Goal: Task Accomplishment & Management: Manage account settings

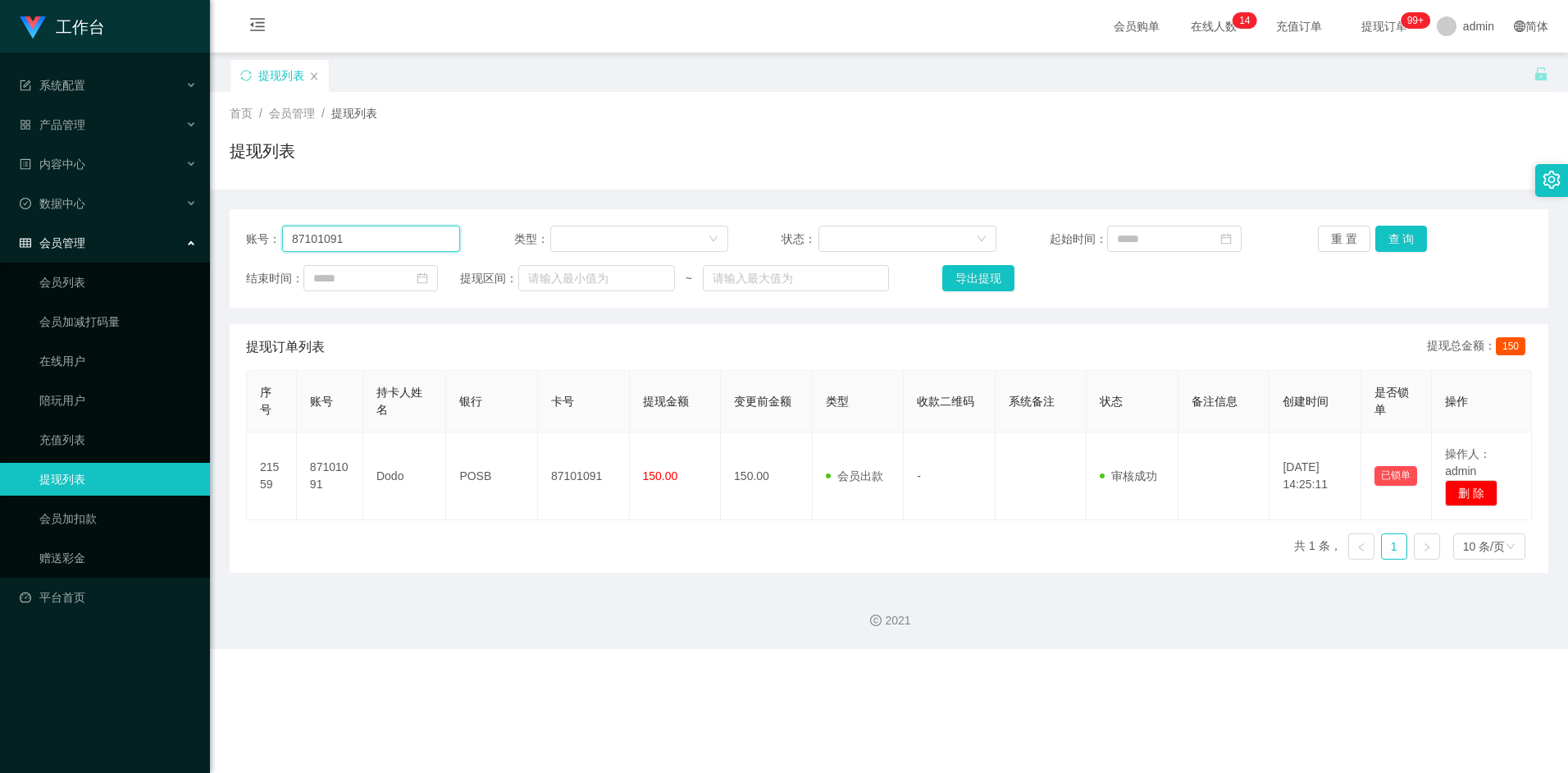
drag, startPoint x: 309, startPoint y: 242, endPoint x: 388, endPoint y: 251, distance: 79.5
click at [243, 239] on div "账号： 87101091 类型： 状态： 起始时间： 重 置 查 询 结束时间： 提现区间： ~ 导出提现" at bounding box center [889, 258] width 1319 height 98
paste input "Darren1999"
type input "Darren1999"
drag, startPoint x: 1403, startPoint y: 236, endPoint x: 1398, endPoint y: 249, distance: 13.9
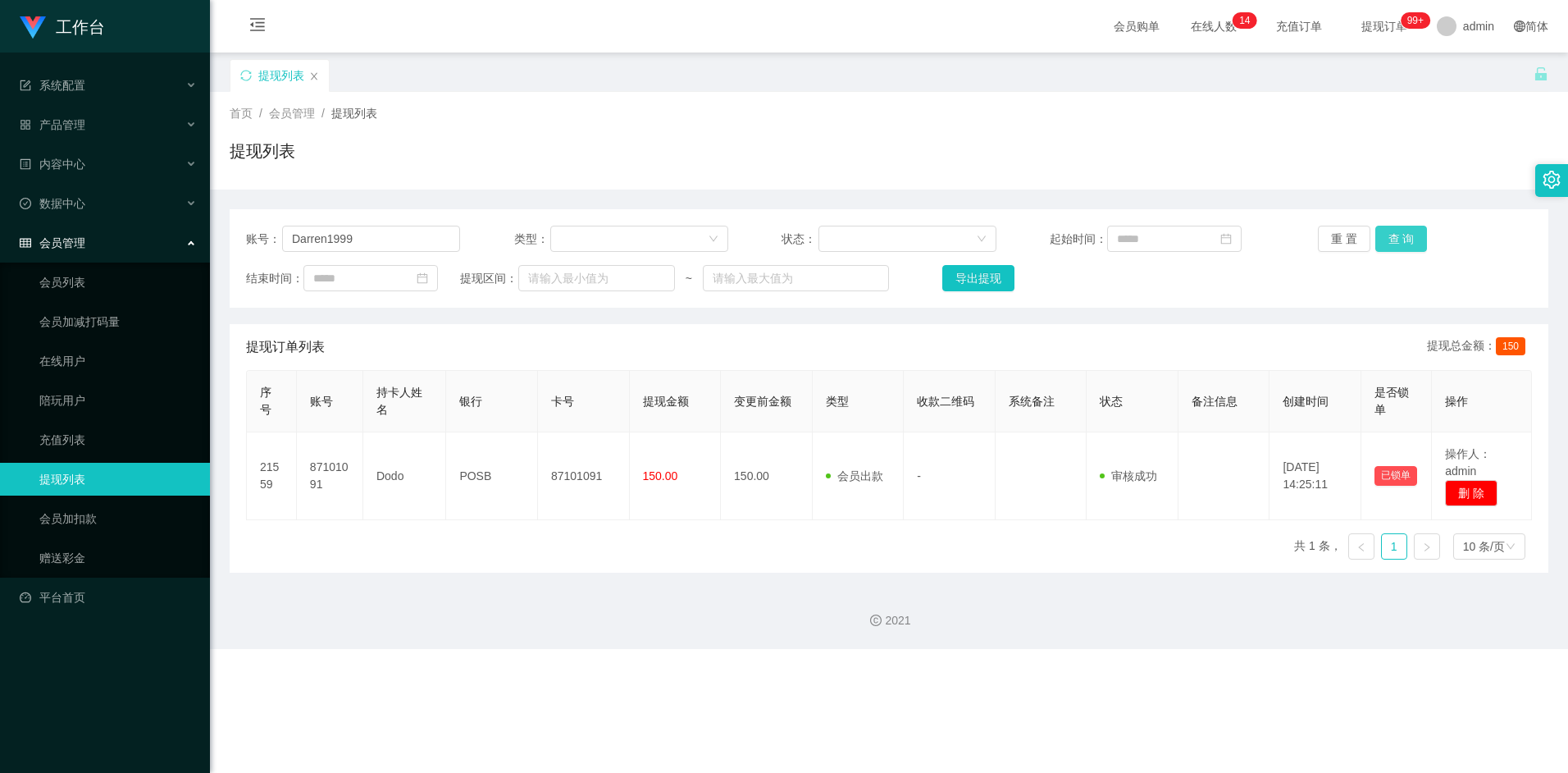
click at [1403, 236] on button "查 询" at bounding box center [1402, 239] width 53 height 26
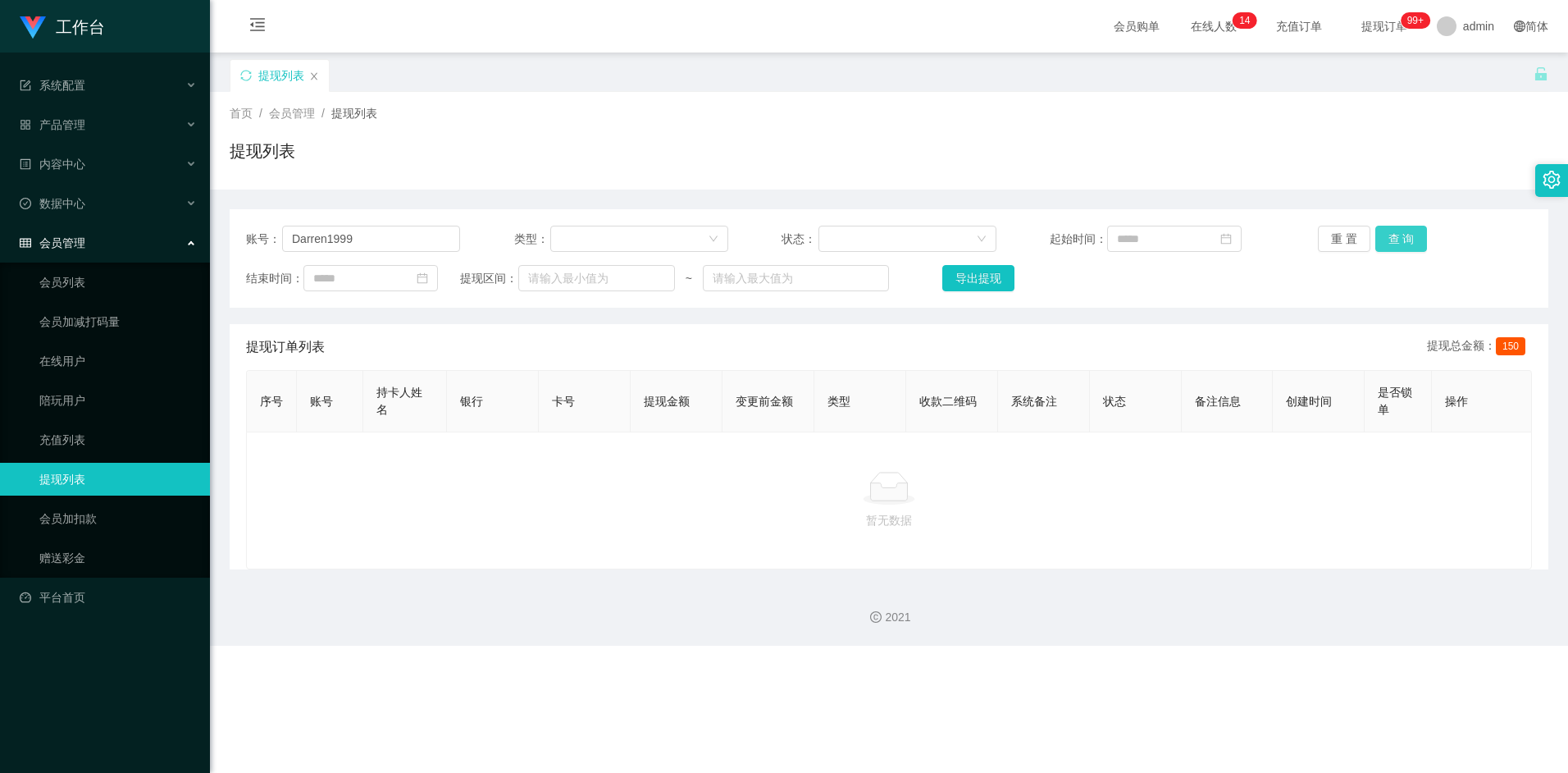
click at [1396, 242] on button "查 询" at bounding box center [1402, 239] width 53 height 26
click at [1397, 244] on button "查 询" at bounding box center [1402, 239] width 53 height 26
click at [1404, 235] on button "查 询" at bounding box center [1402, 239] width 53 height 26
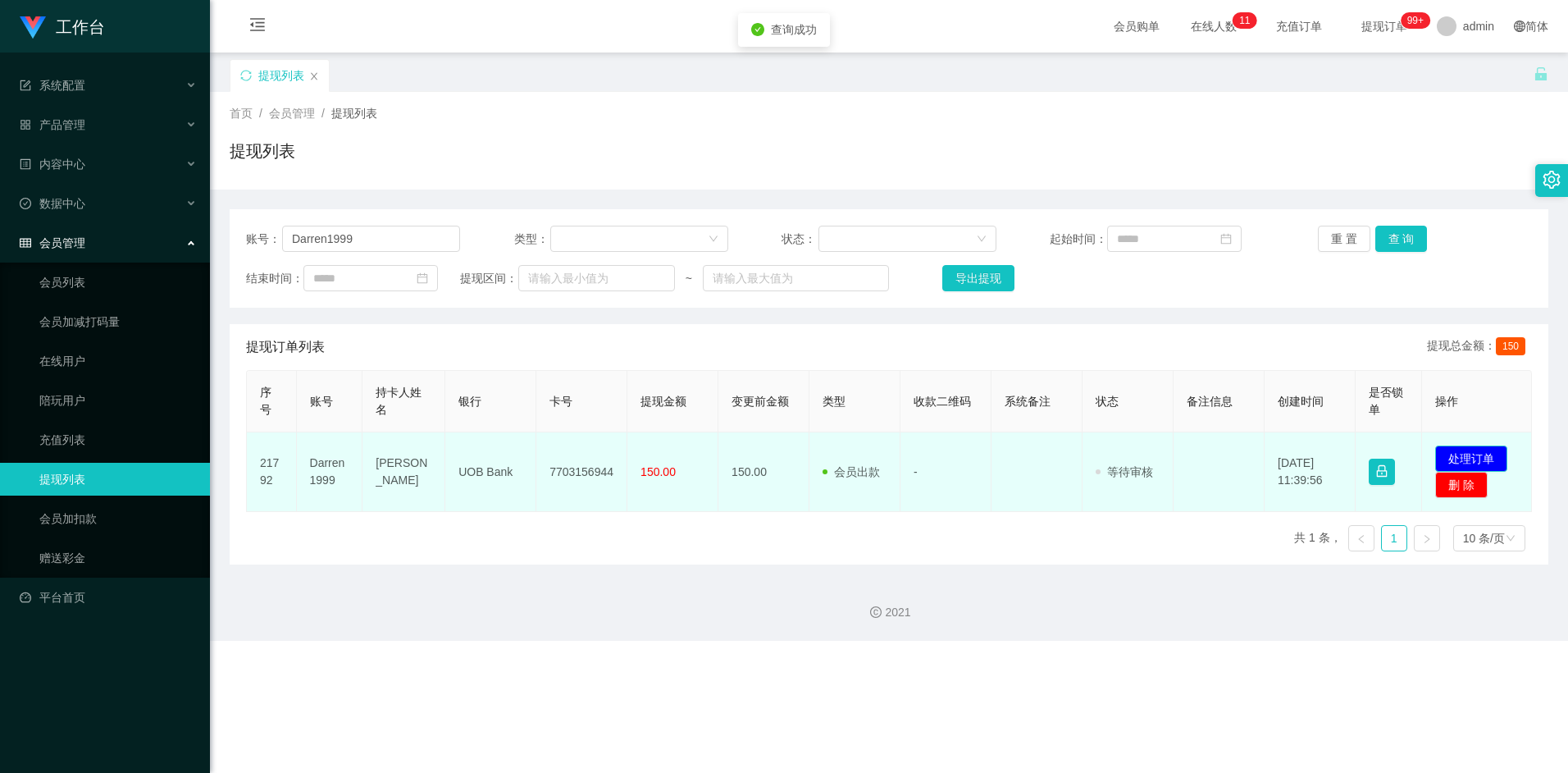
click at [1469, 450] on button "处理订单" at bounding box center [1471, 458] width 72 height 26
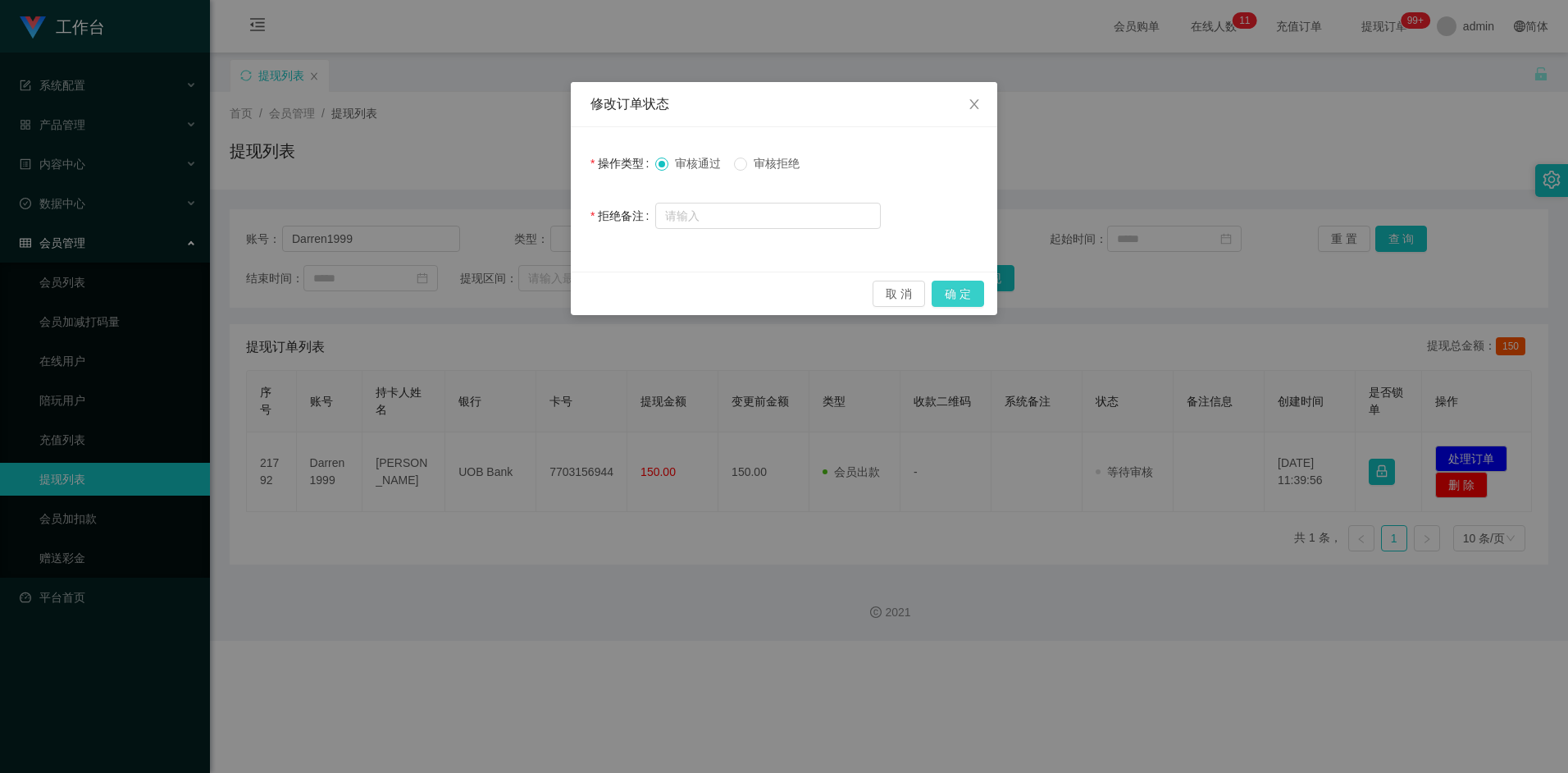
click at [942, 290] on button "确 定" at bounding box center [958, 294] width 53 height 26
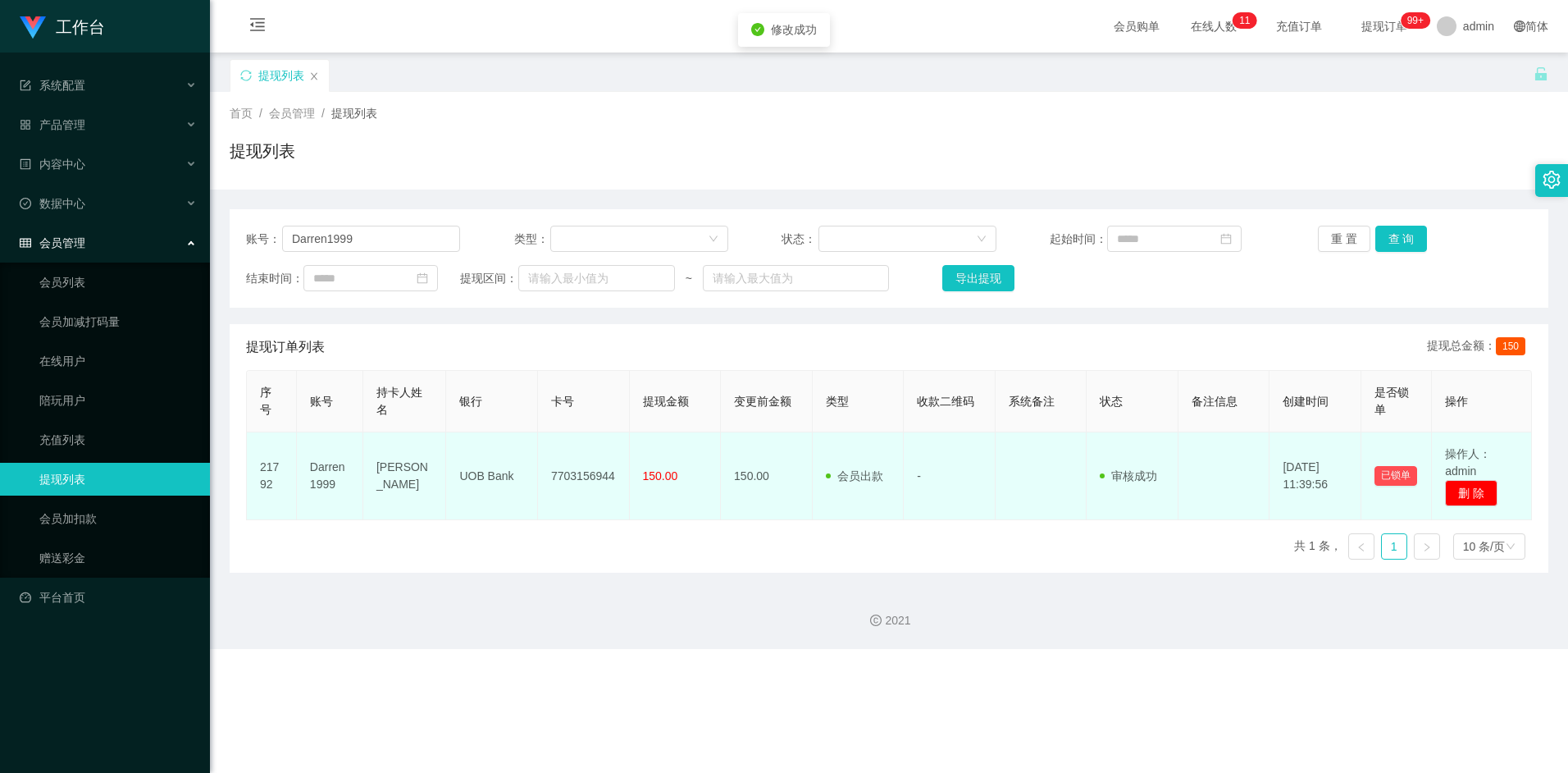
click at [590, 478] on td "7703156944" at bounding box center [583, 476] width 92 height 87
copy td "7703156944"
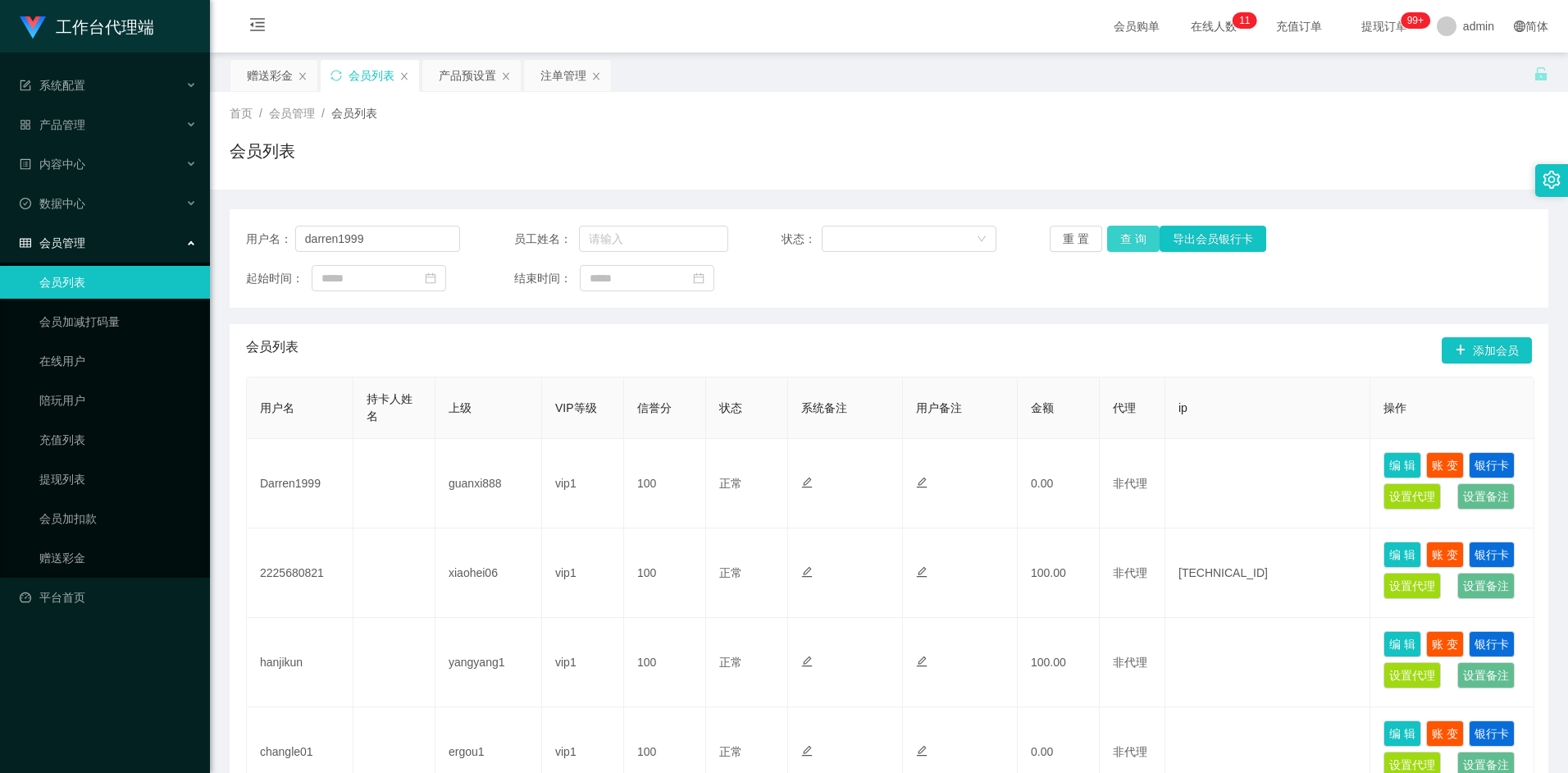
type input "darren1999"
click at [1147, 230] on button "查 询" at bounding box center [1133, 239] width 53 height 26
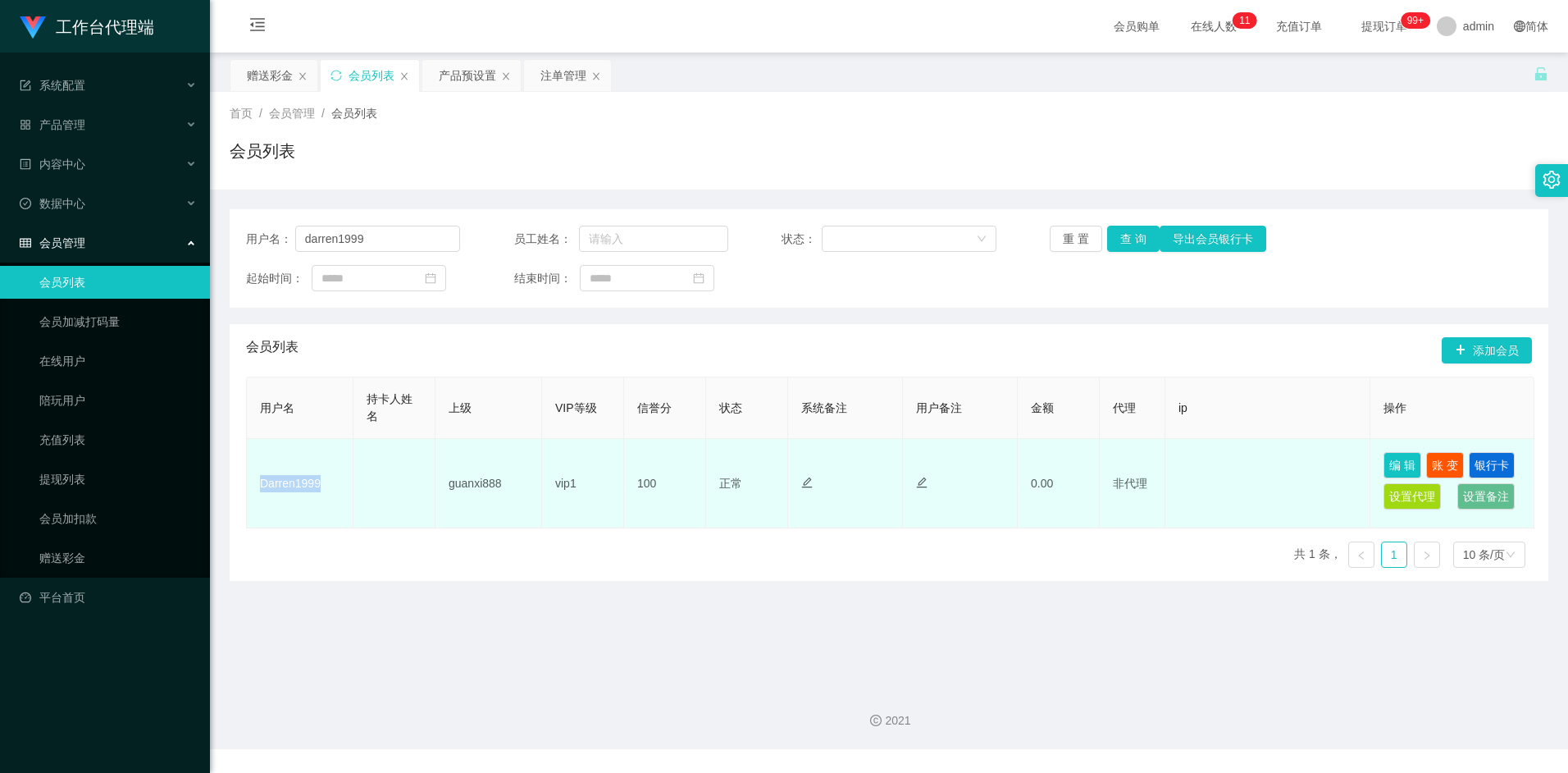
drag, startPoint x: 259, startPoint y: 482, endPoint x: 326, endPoint y: 487, distance: 67.2
click at [326, 487] on td "Darren1999" at bounding box center [300, 483] width 107 height 89
copy td "Darren1999"
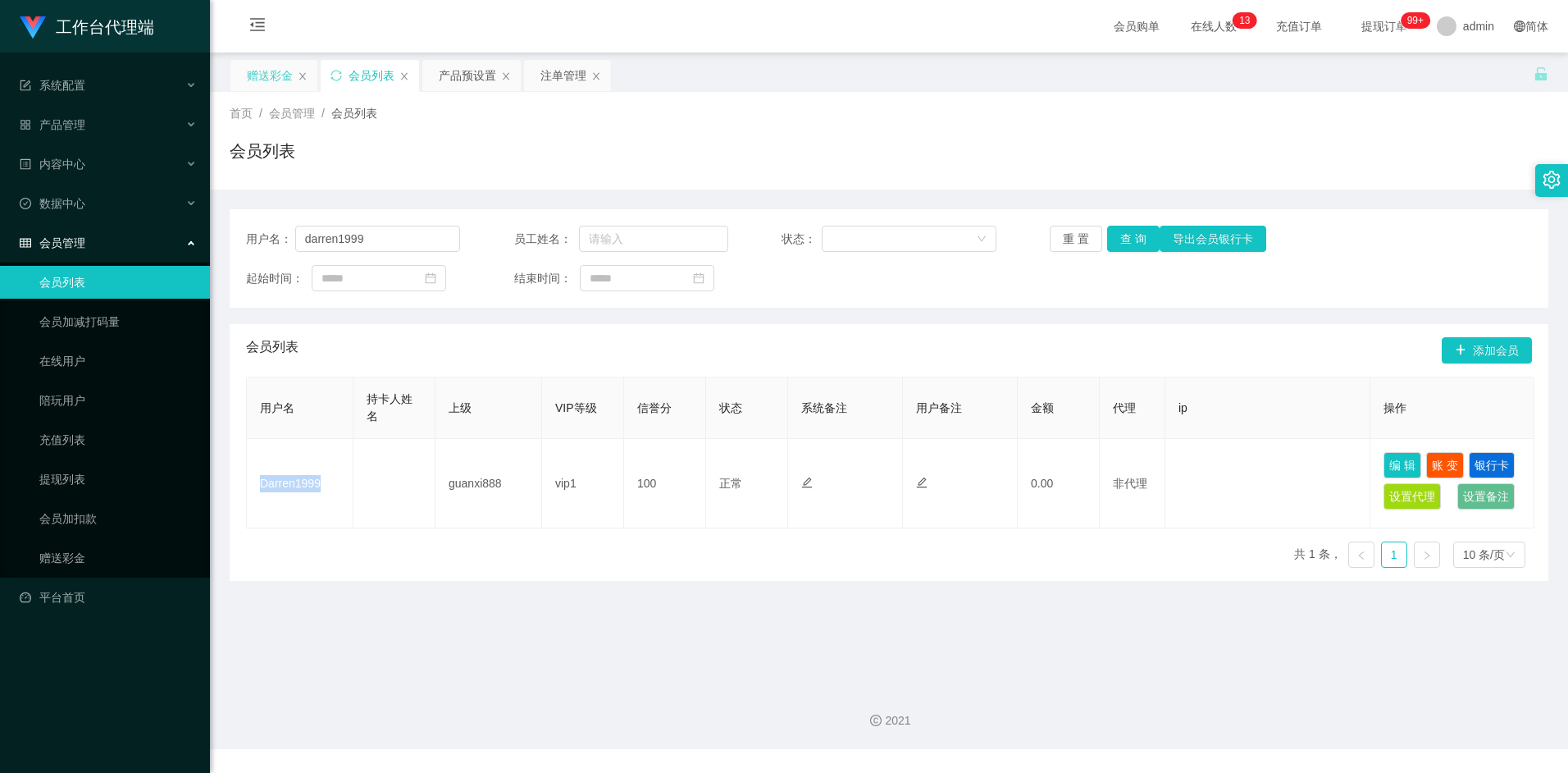
click at [264, 79] on div "赠送彩金" at bounding box center [269, 75] width 46 height 32
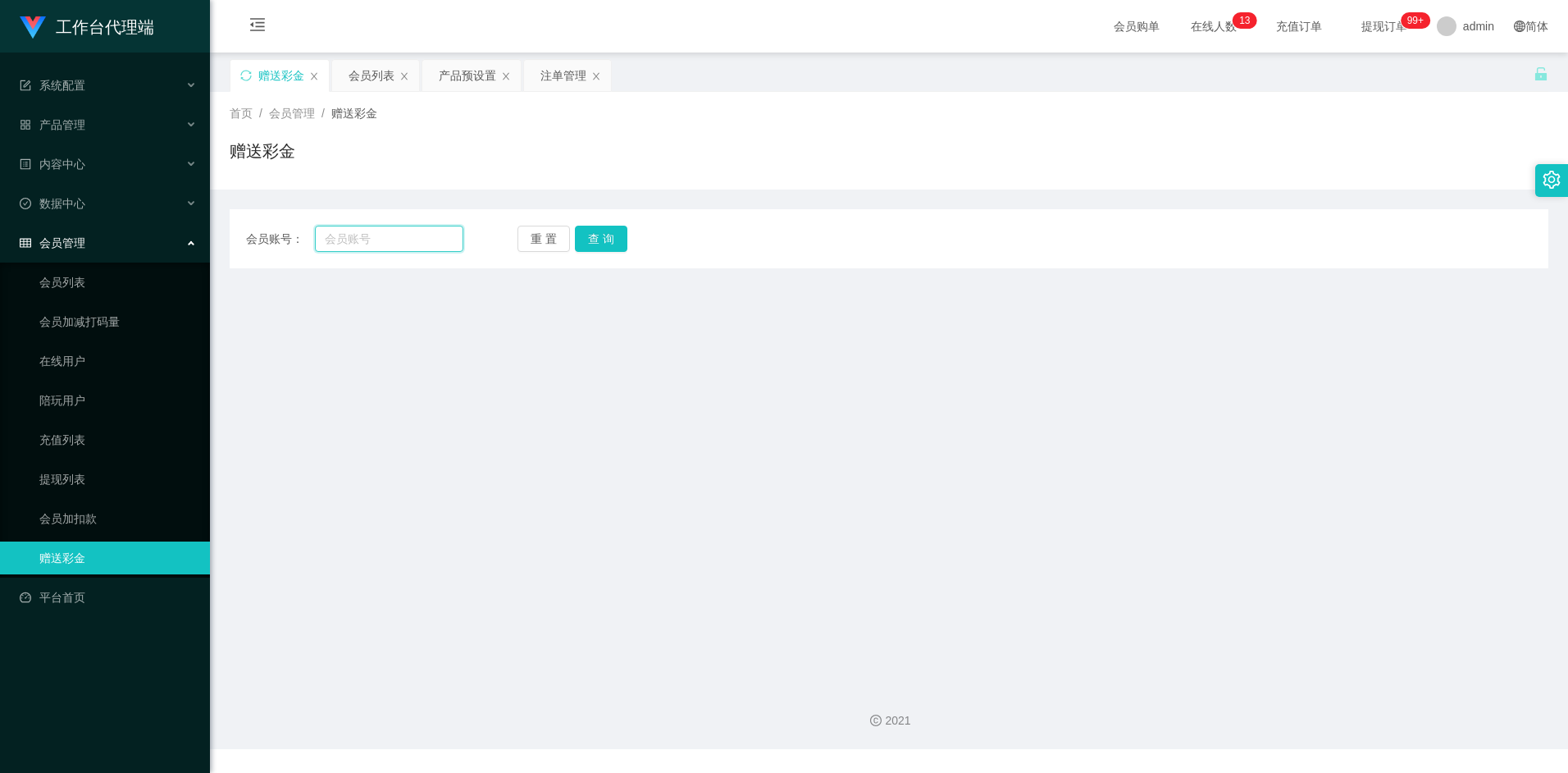
click at [385, 244] on input "text" at bounding box center [388, 239] width 148 height 26
paste input "Darren1999"
type input "Darren1999"
click at [598, 245] on button "查 询" at bounding box center [601, 239] width 53 height 26
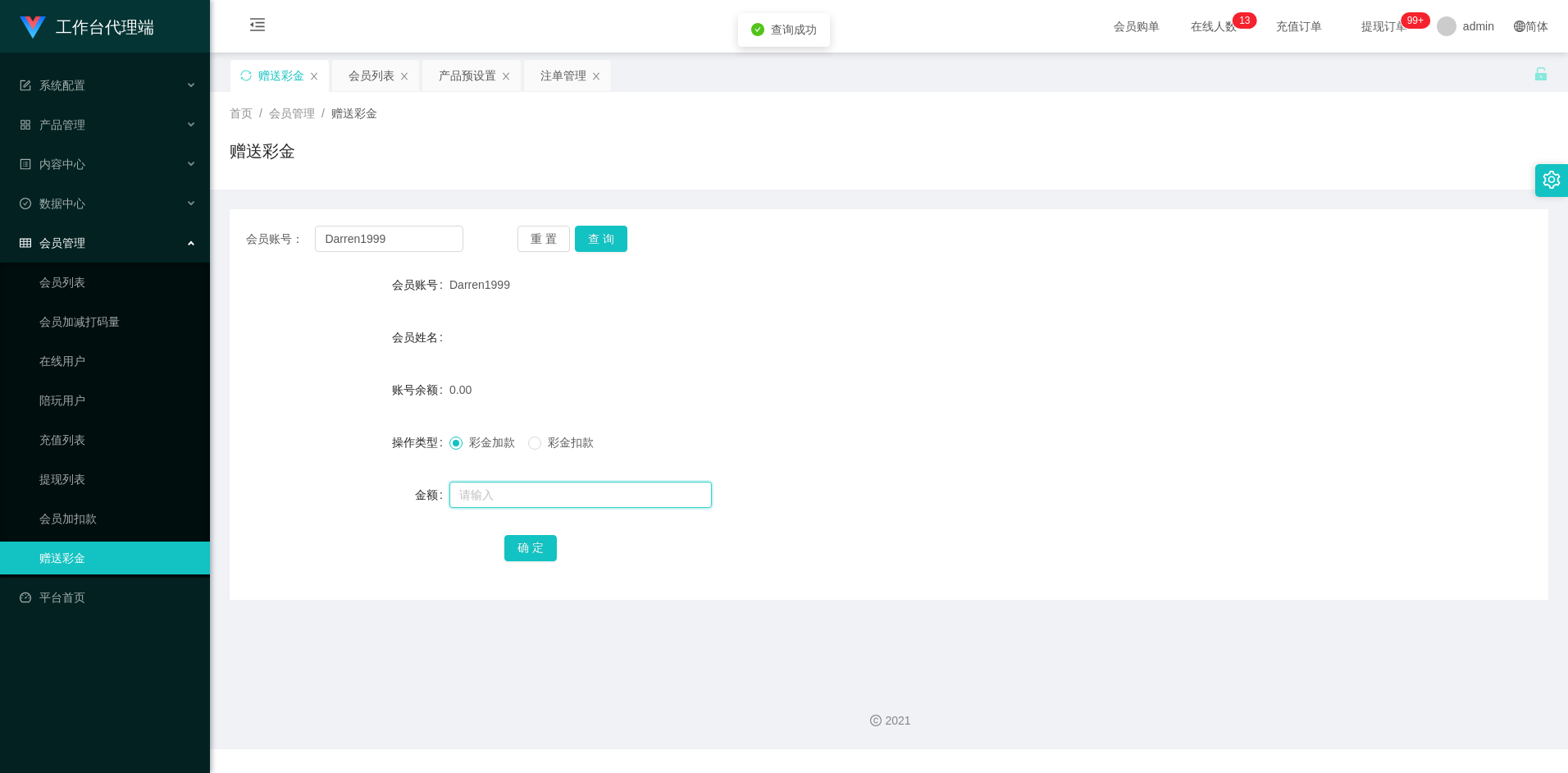
click at [490, 489] on input "text" at bounding box center [581, 494] width 263 height 26
type input "100"
click at [527, 543] on button "确 定" at bounding box center [530, 548] width 53 height 26
click at [479, 285] on span "Darren1999" at bounding box center [479, 284] width 60 height 13
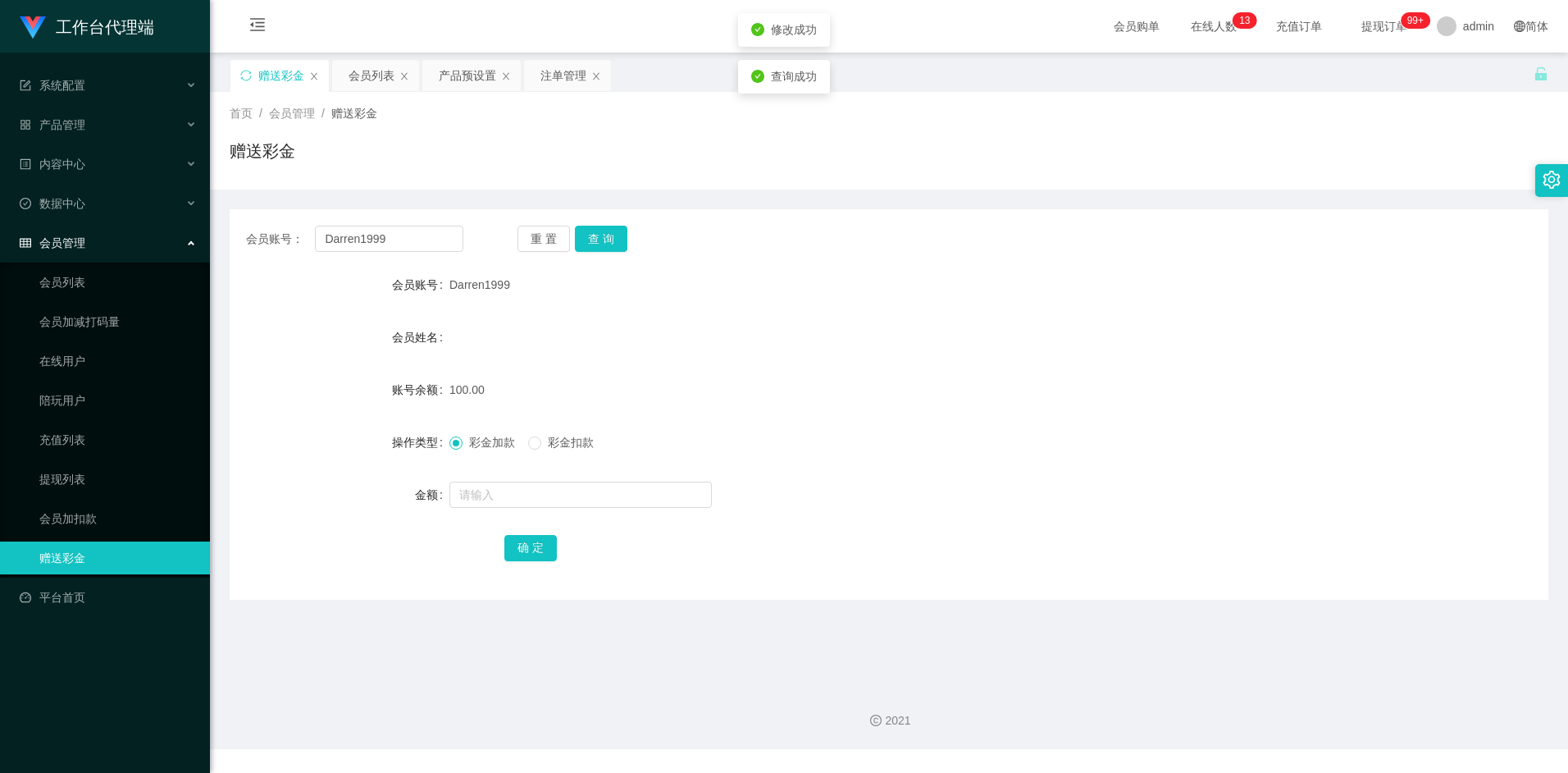
copy span "Darren1999"
click at [466, 70] on div "产品预设置" at bounding box center [467, 75] width 58 height 32
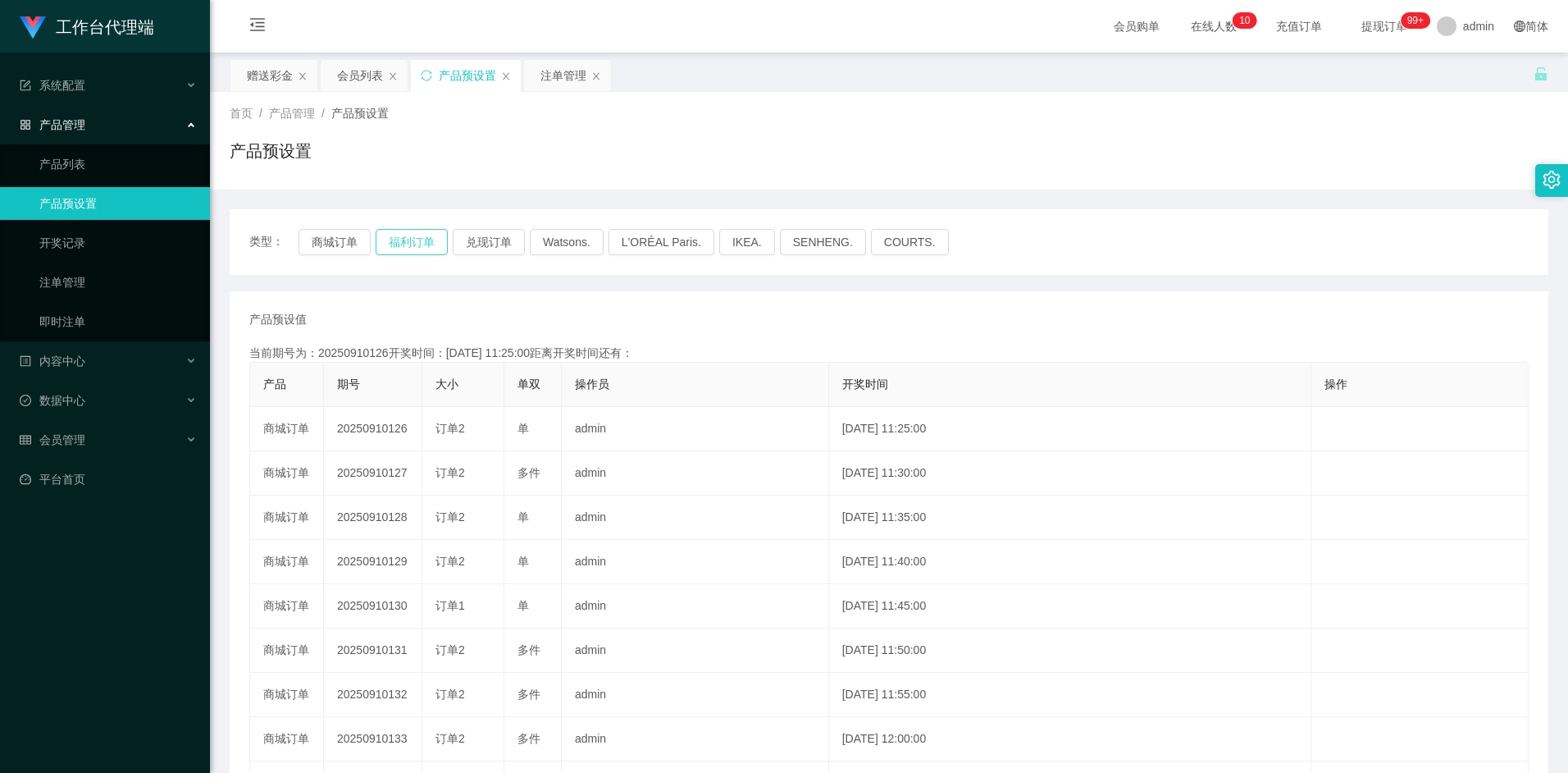
click at [400, 239] on button "福利订单" at bounding box center [412, 242] width 72 height 26
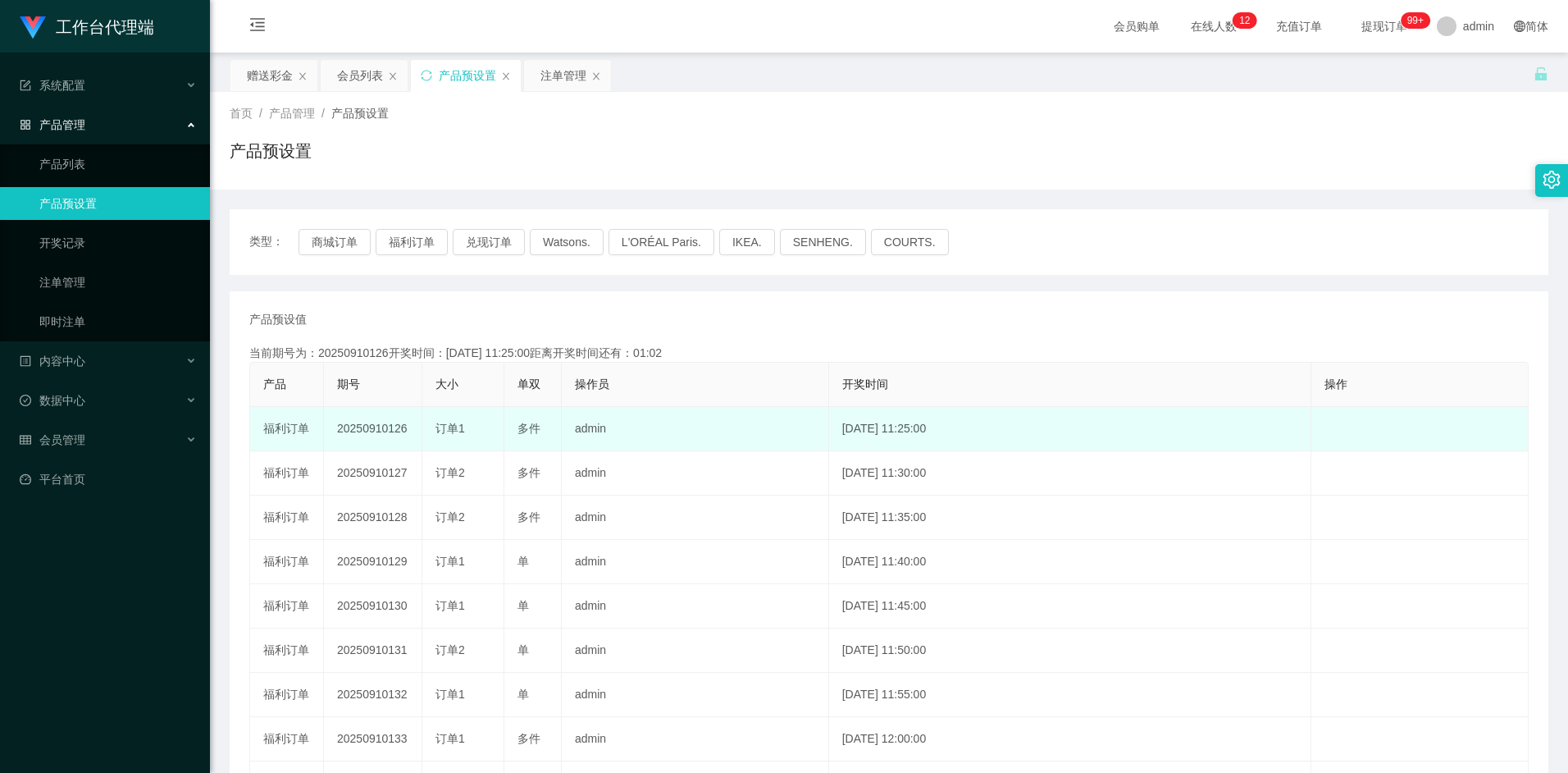
click at [361, 423] on td "20250910126" at bounding box center [373, 429] width 98 height 45
copy td "20250910126"
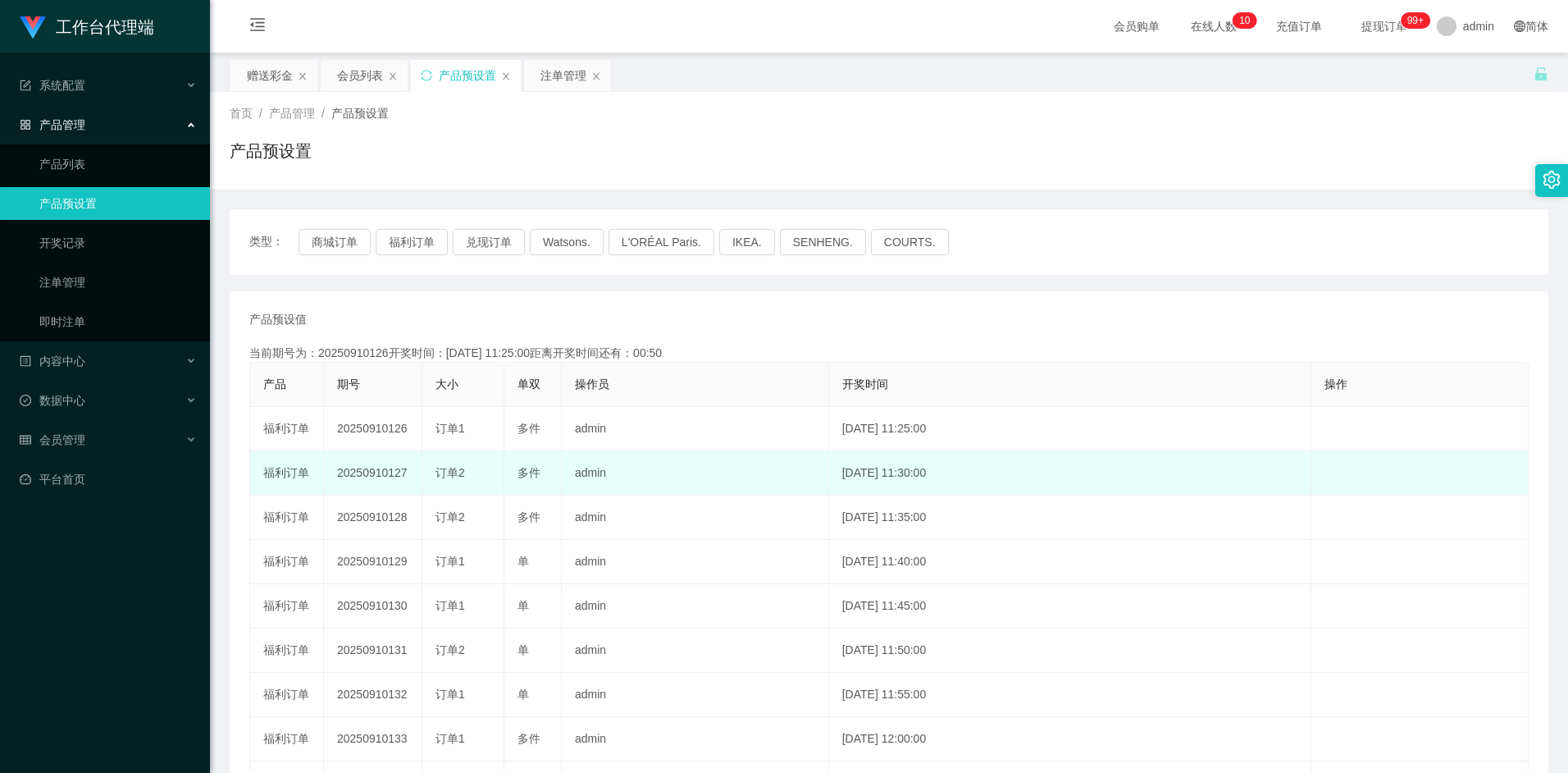
click at [377, 476] on td "20250910127" at bounding box center [373, 474] width 98 height 45
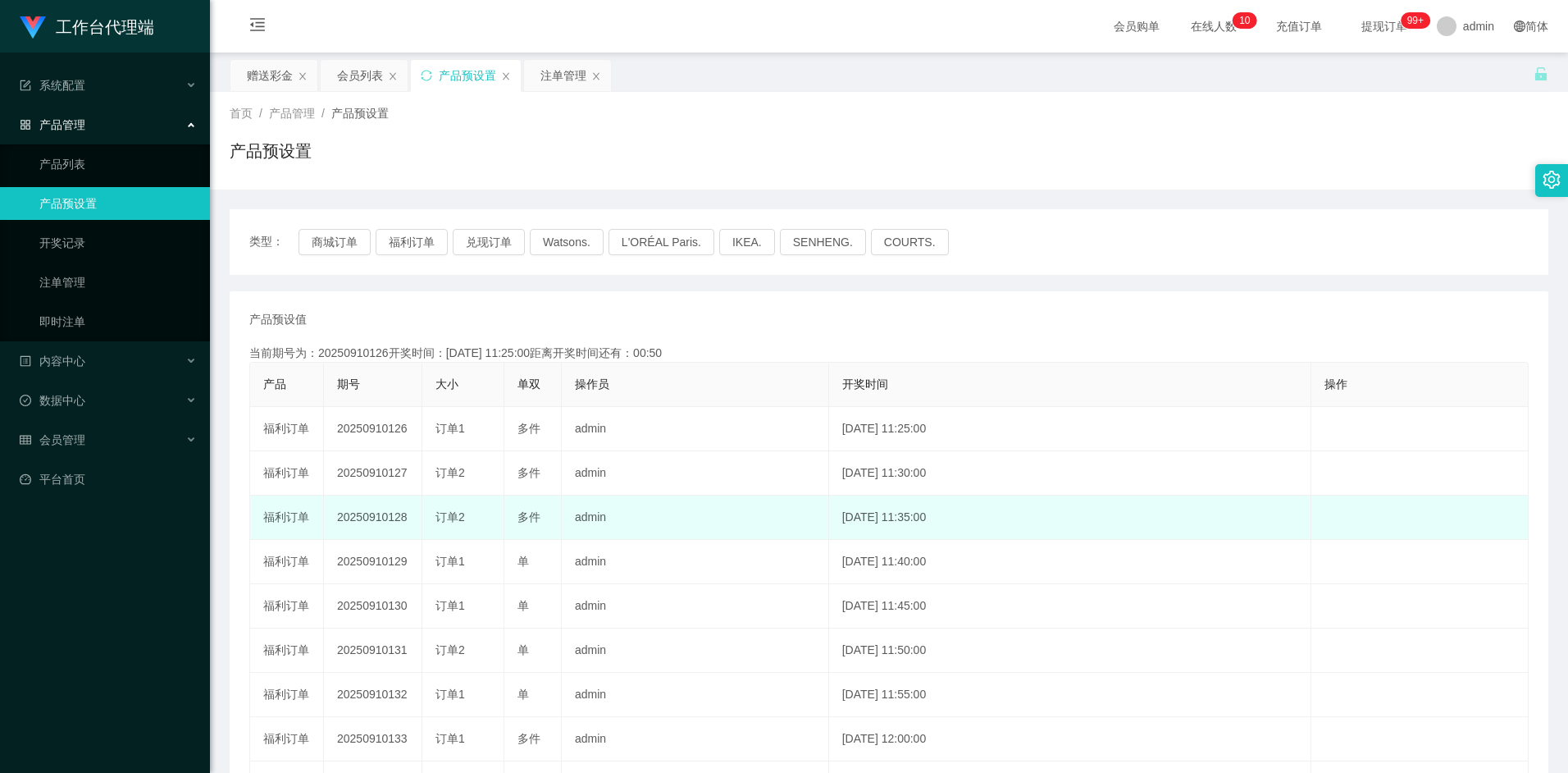
copy td "20250910127"
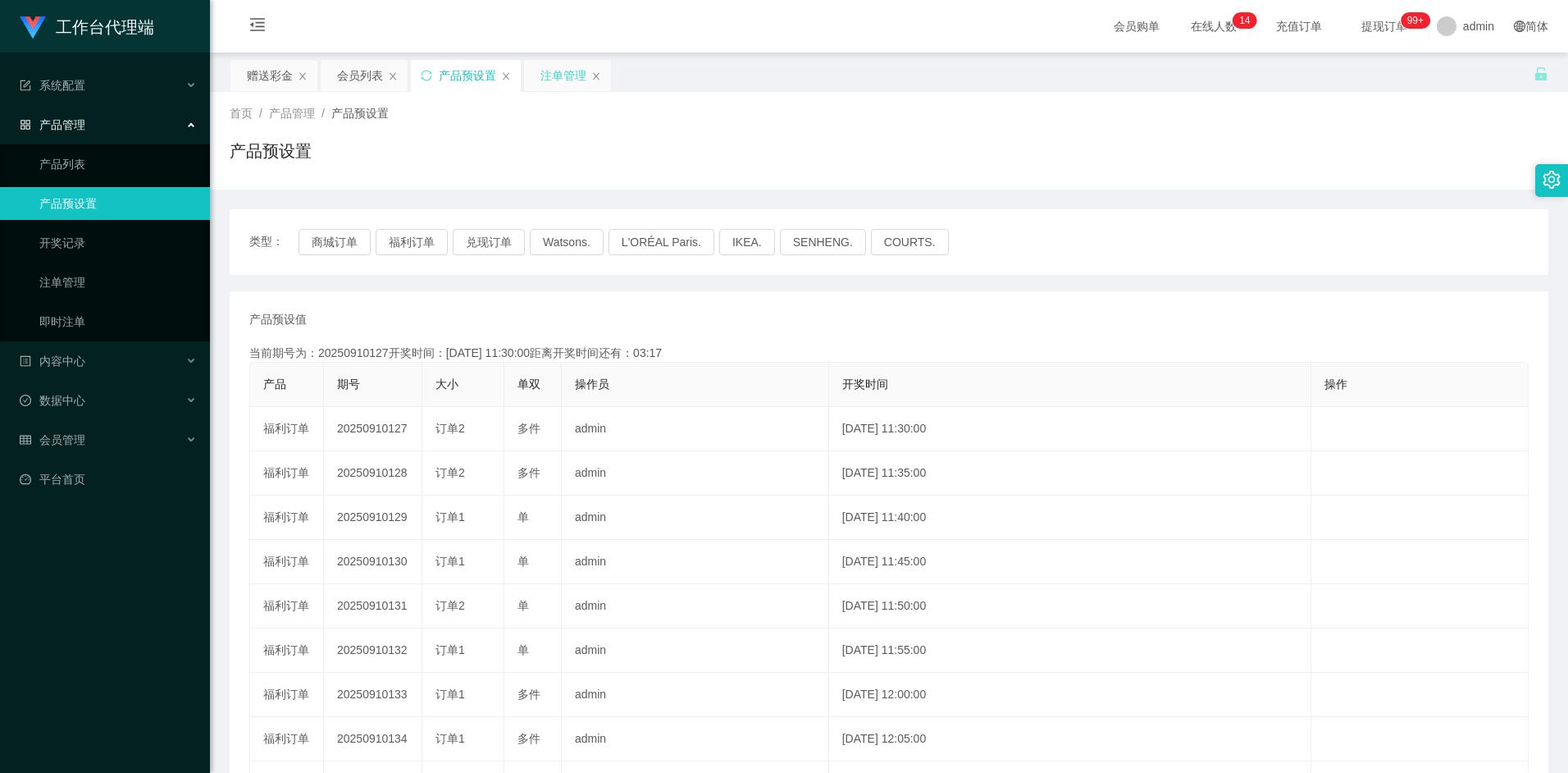
click at [556, 79] on div "注单管理" at bounding box center [563, 75] width 46 height 32
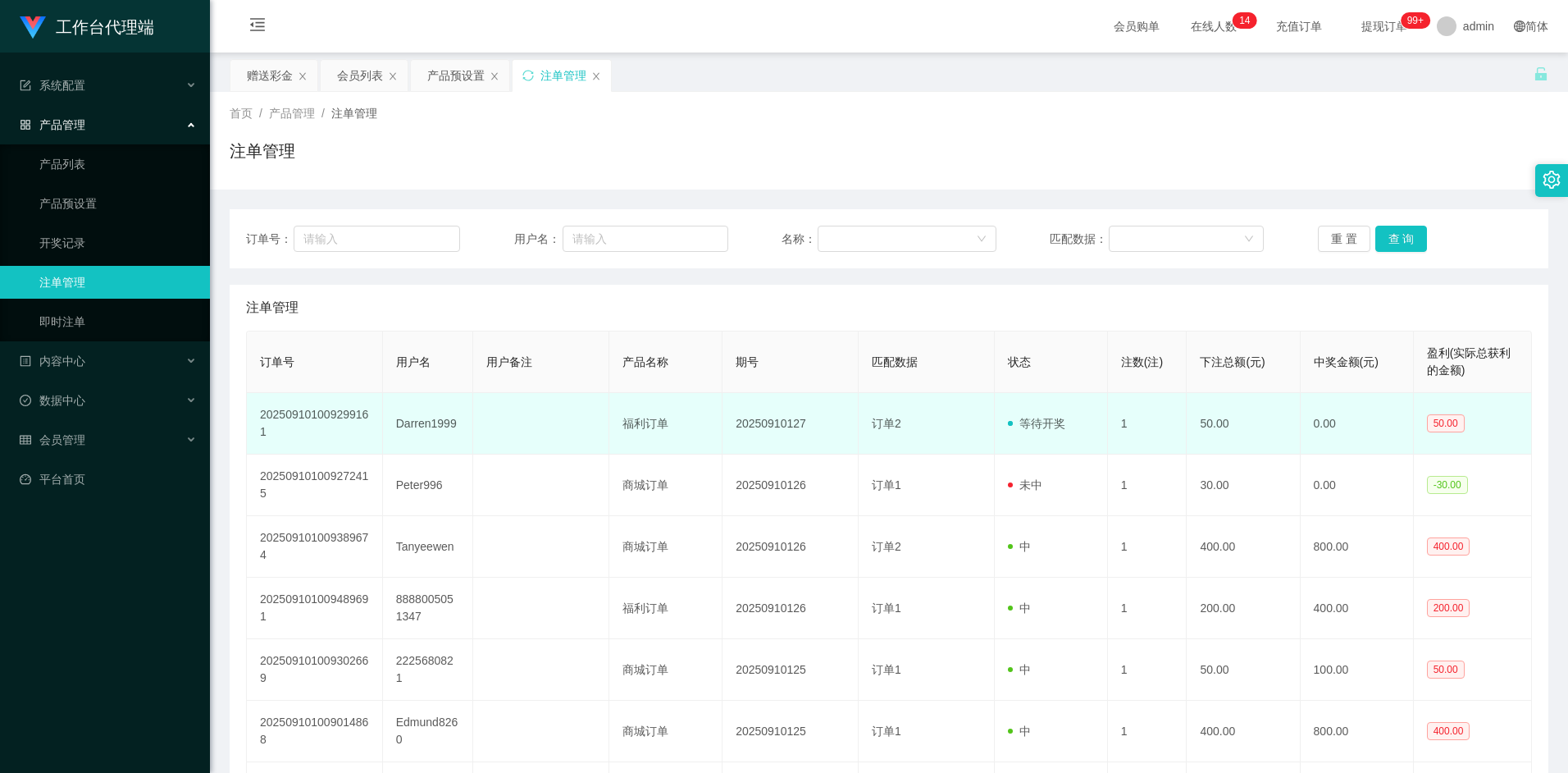
click at [425, 426] on td "Darren1999" at bounding box center [428, 424] width 91 height 61
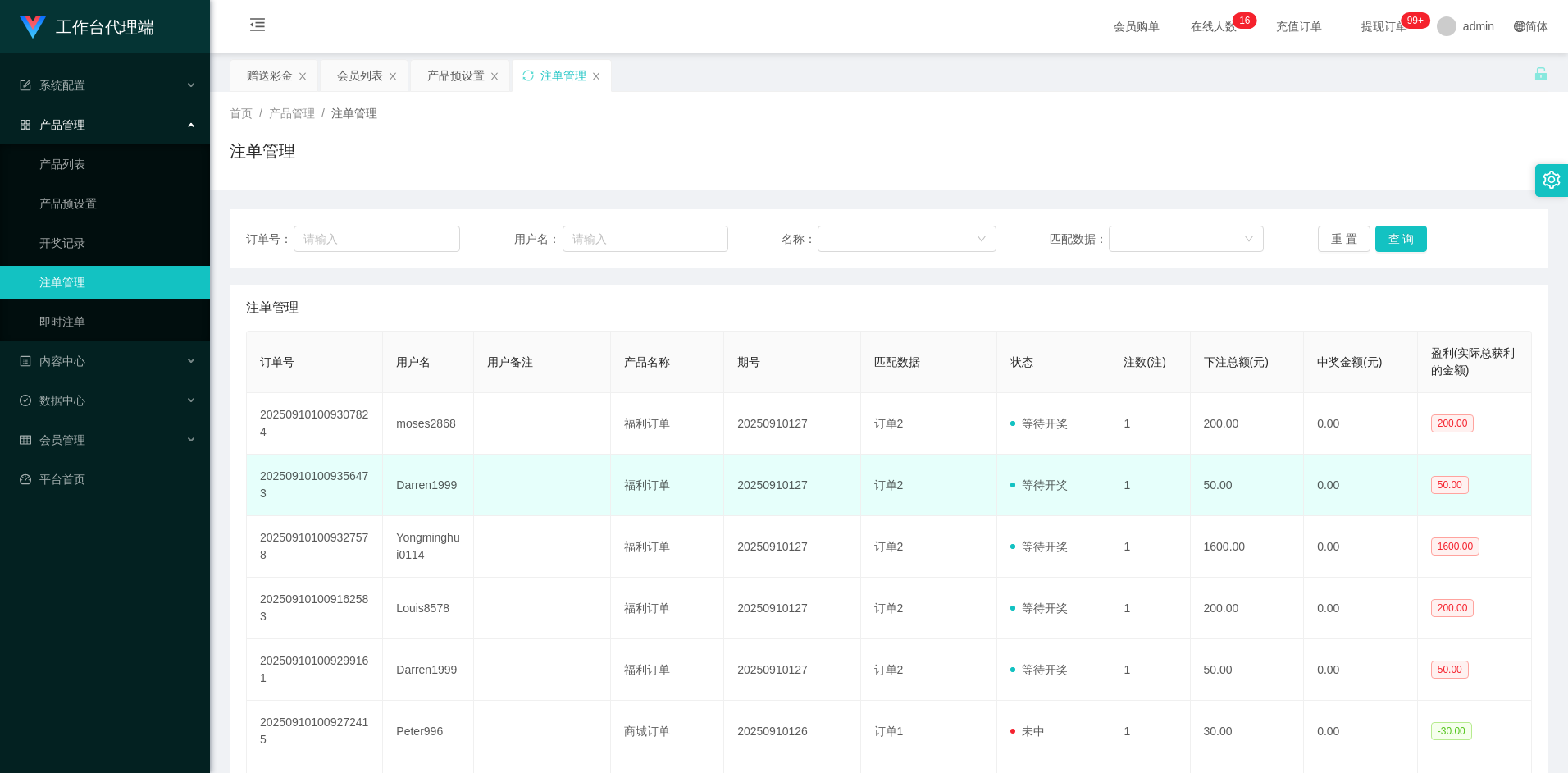
click at [451, 487] on td "Darren1999" at bounding box center [428, 485] width 91 height 61
copy td "Darren1999"
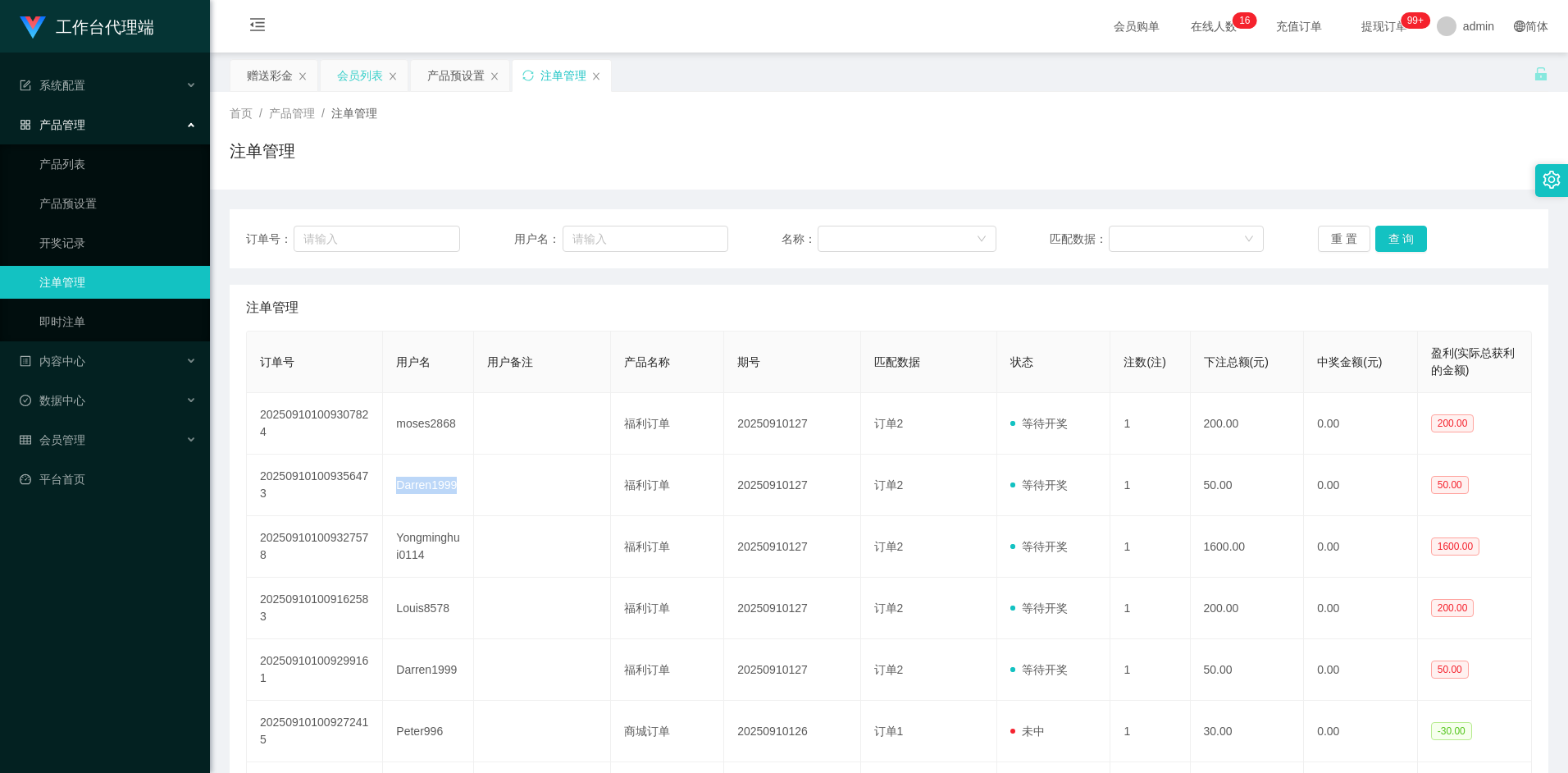
click at [371, 70] on div "会员列表" at bounding box center [359, 75] width 46 height 32
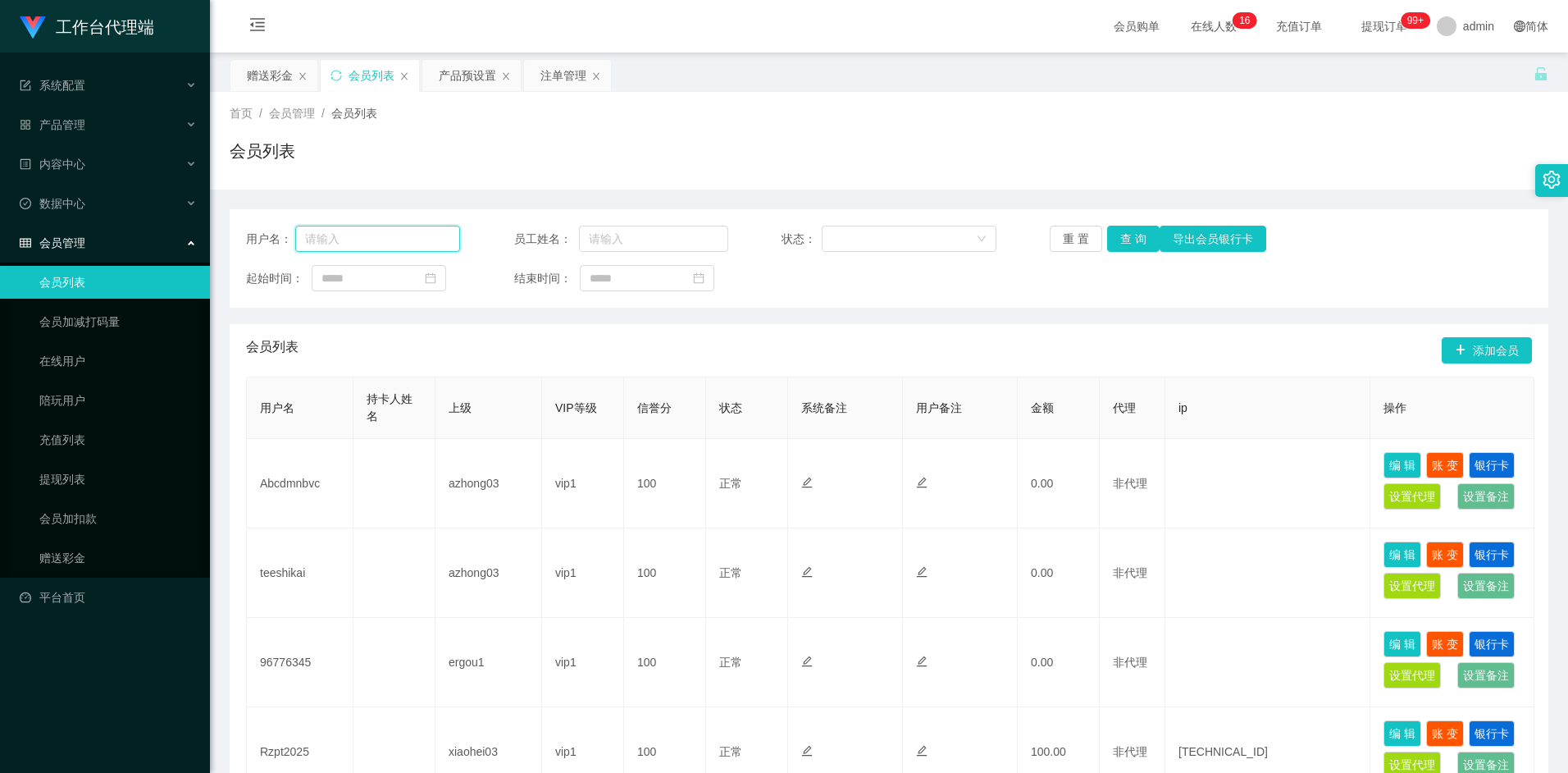
click at [405, 242] on input "text" at bounding box center [378, 239] width 165 height 26
paste input "Darren1999"
type input "Darren1999"
click at [1132, 240] on button "查 询" at bounding box center [1133, 239] width 53 height 26
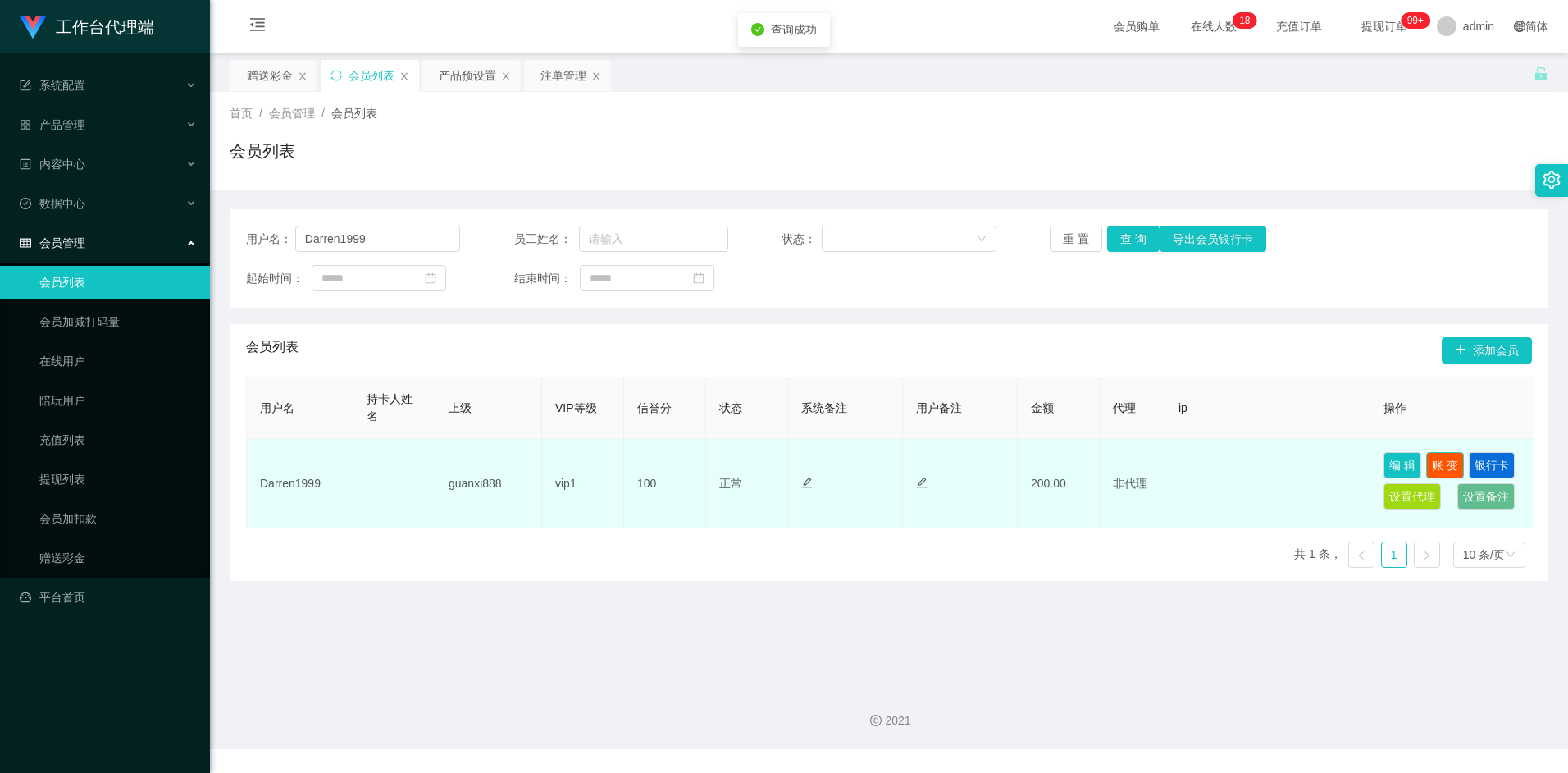
click at [1438, 460] on button "账 变" at bounding box center [1444, 465] width 38 height 26
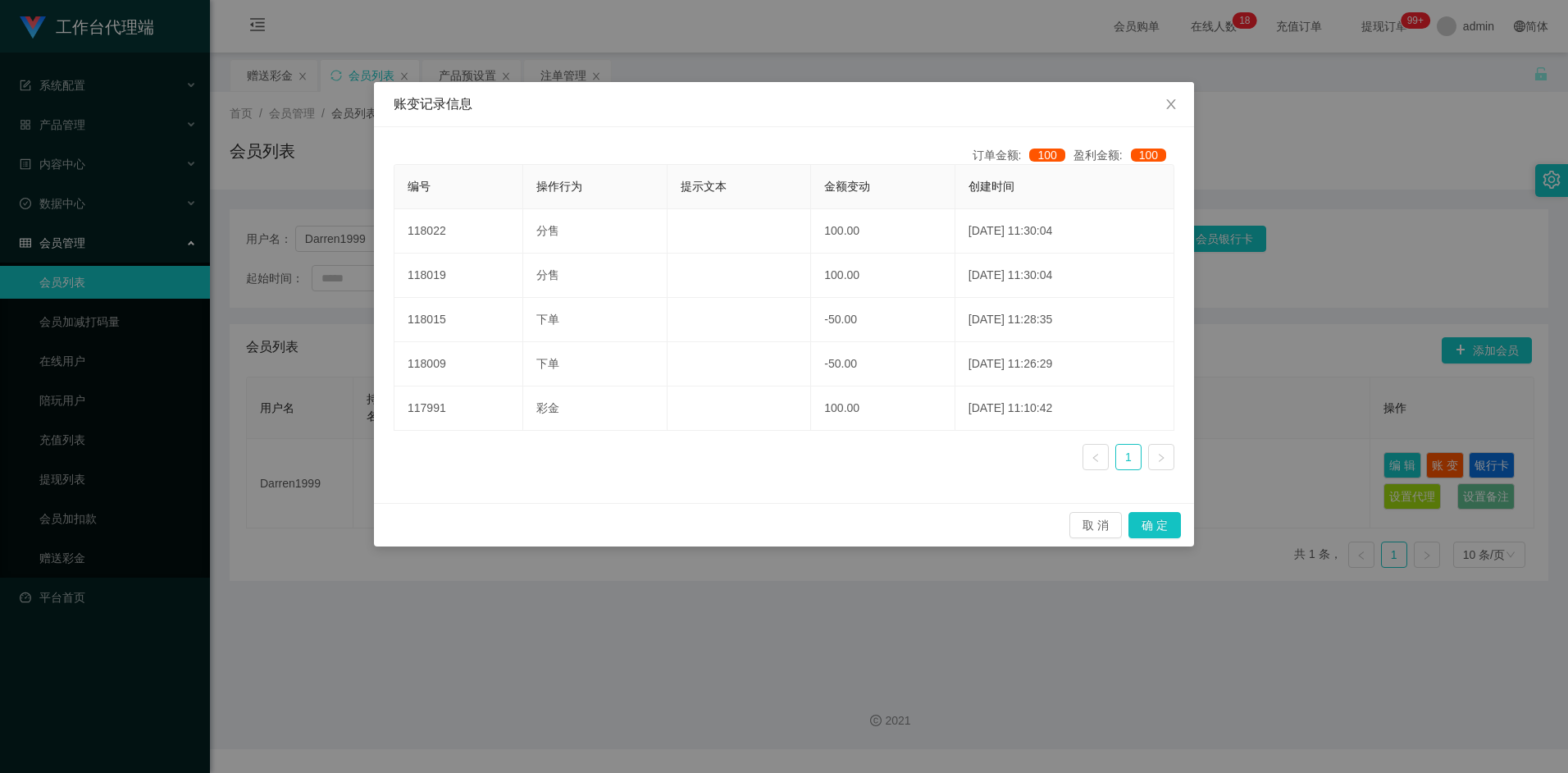
click at [993, 570] on div "账变记录信息 订单金额: 100 盈利金额: 100 编号 操作行为 提示文本 金额变动 创建时间 118022 分售 100.00 2025-09-10 1…" at bounding box center [784, 386] width 1568 height 773
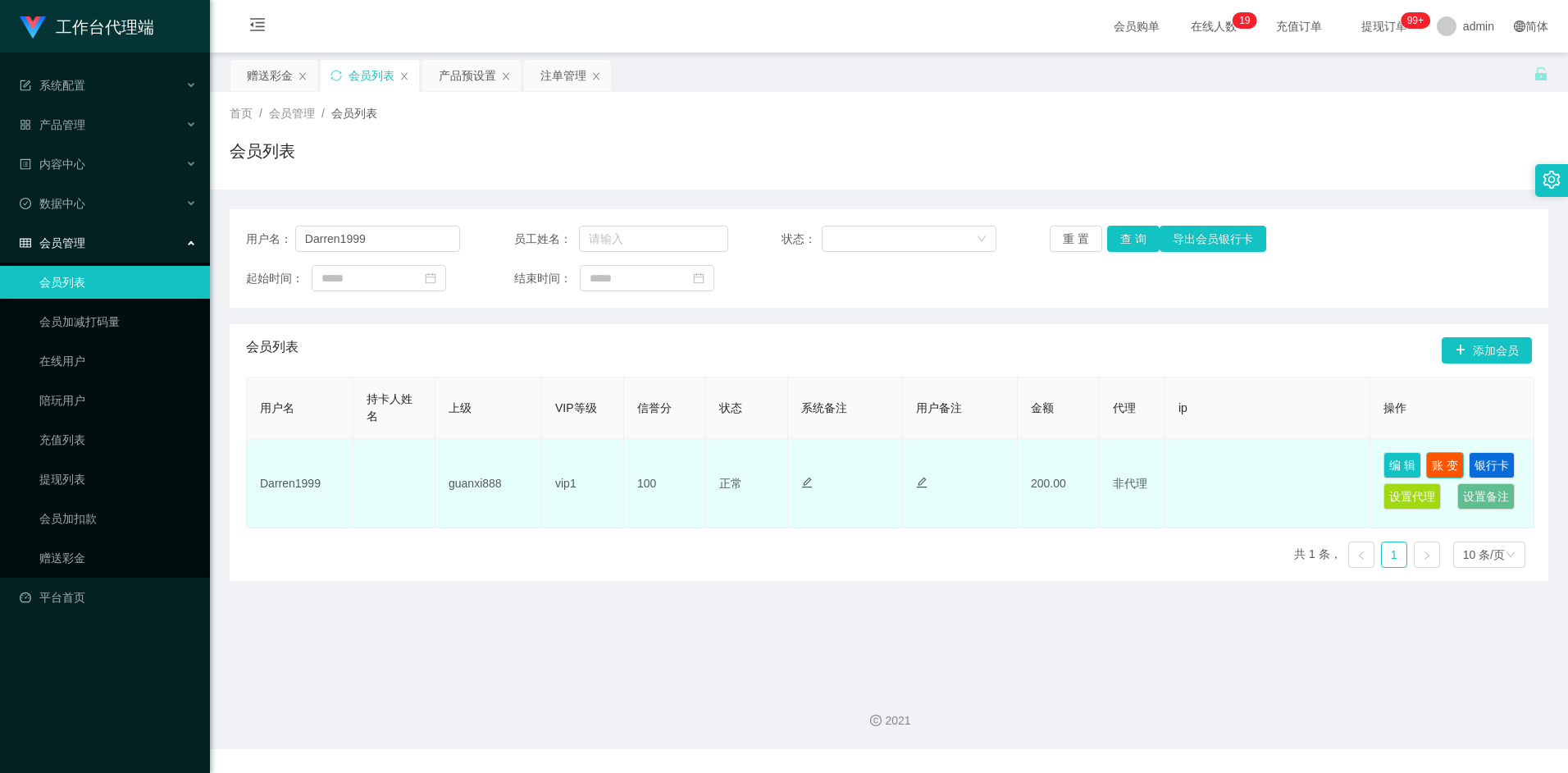
click at [1442, 464] on button "账 变" at bounding box center [1444, 465] width 38 height 26
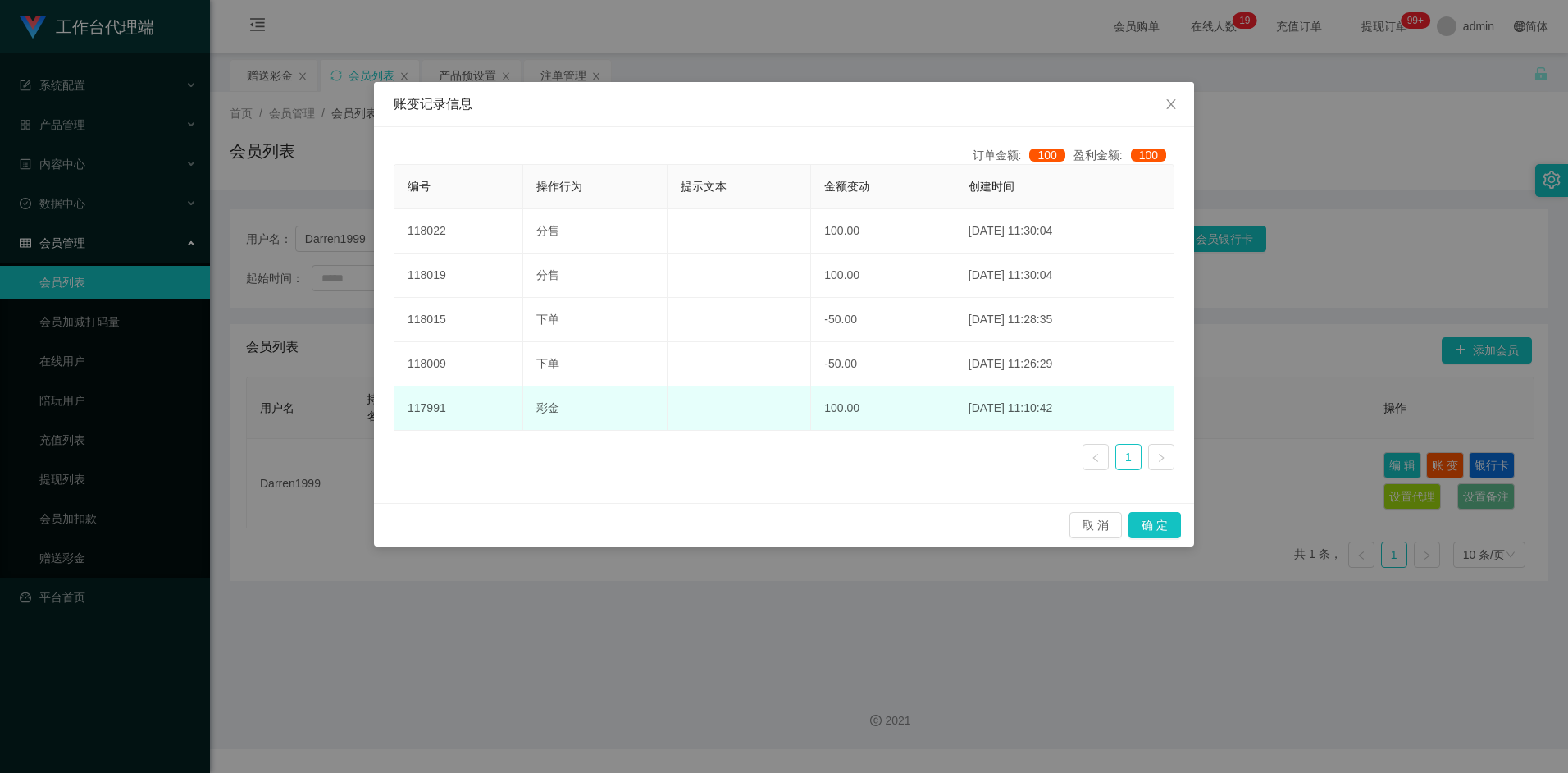
drag, startPoint x: 1295, startPoint y: 306, endPoint x: 1065, endPoint y: 402, distance: 249.2
click at [1296, 304] on div "账变记录信息 订单金额: 100 盈利金额: 100 编号 操作行为 提示文本 金额变动 创建时间 118022 分售 100.00 2025-09-10 1…" at bounding box center [784, 386] width 1568 height 773
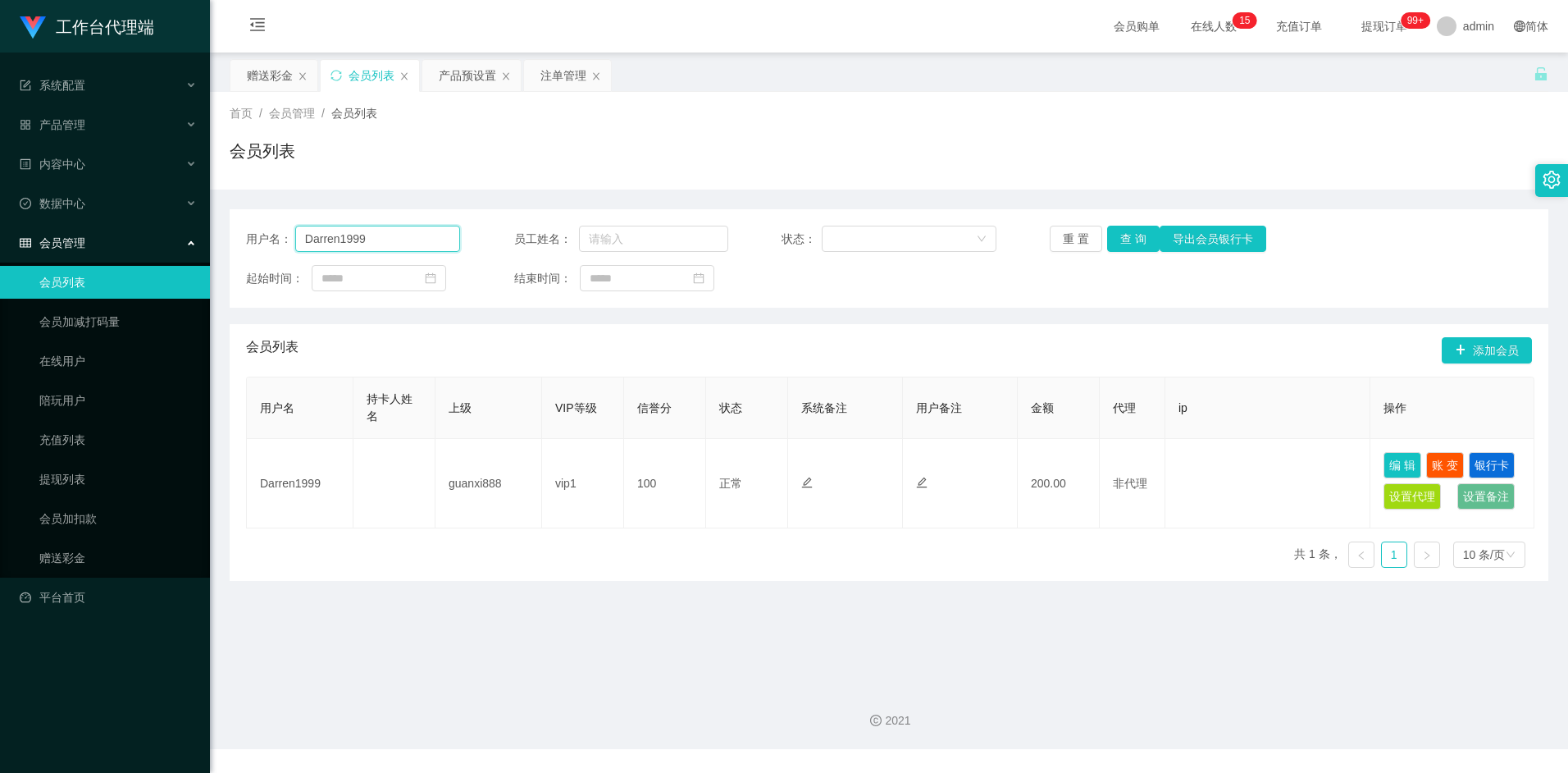
click at [382, 240] on input "Darren1999" at bounding box center [378, 239] width 165 height 26
click at [267, 79] on div "赠送彩金" at bounding box center [269, 75] width 46 height 32
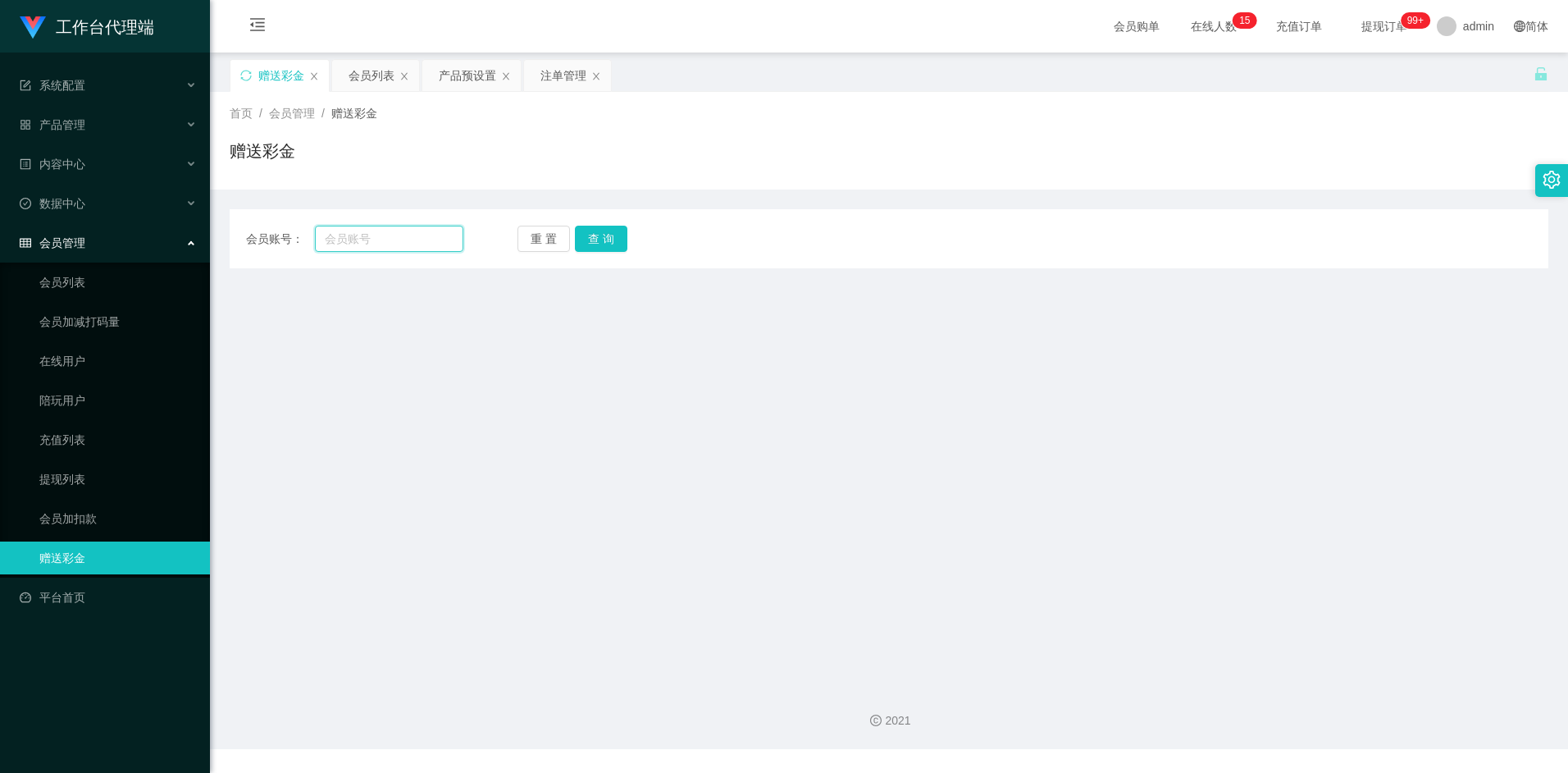
click at [381, 235] on input "text" at bounding box center [388, 239] width 148 height 26
paste input "Darren1999"
type input "Darren1999"
click at [604, 236] on button "查 询" at bounding box center [601, 239] width 53 height 26
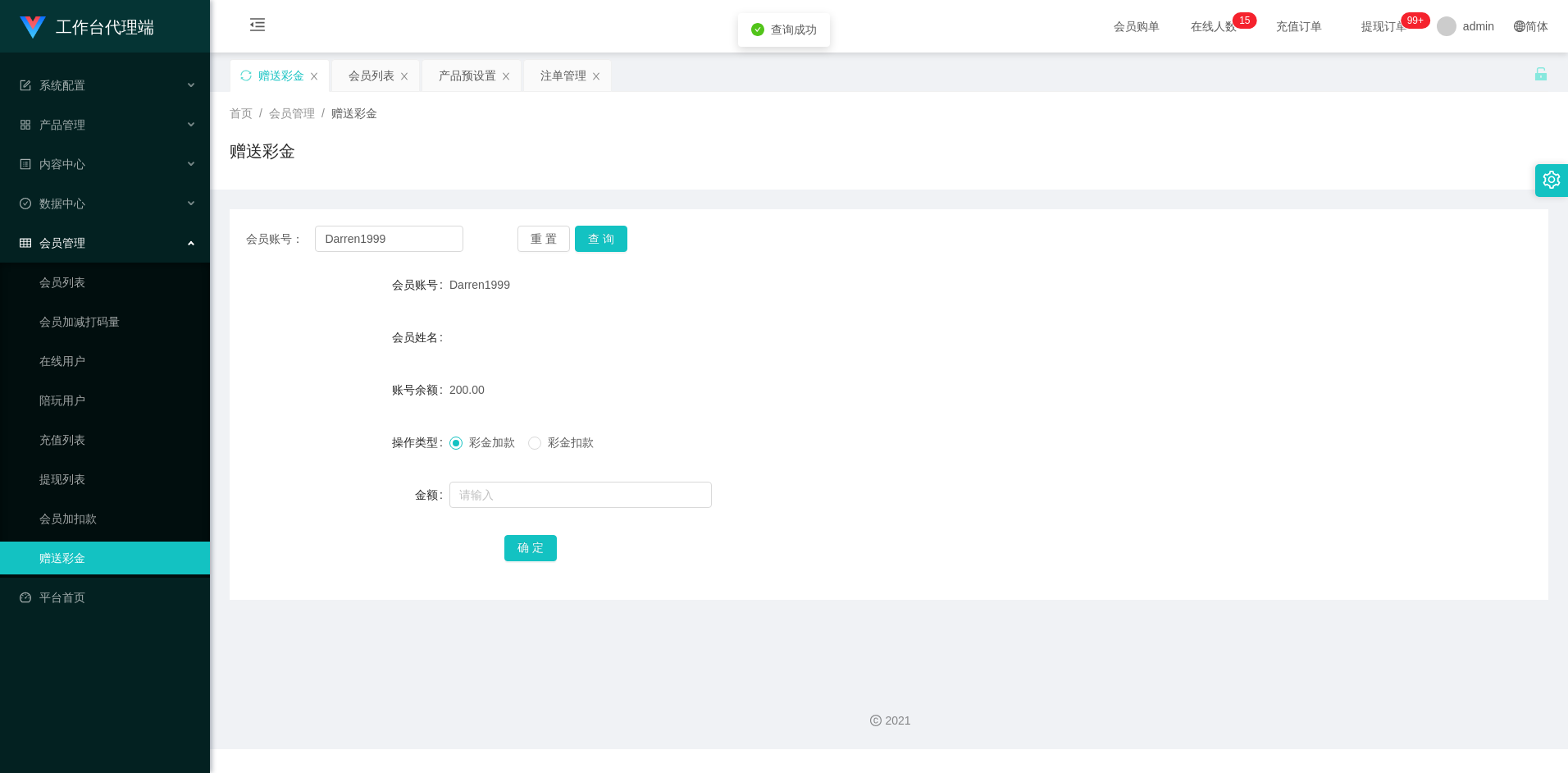
click at [568, 445] on span "彩金扣款" at bounding box center [571, 442] width 59 height 13
click at [502, 493] on input "text" at bounding box center [581, 494] width 263 height 26
type input "50"
click at [549, 551] on button "确 定" at bounding box center [530, 548] width 53 height 26
click at [869, 538] on div "确 定" at bounding box center [889, 546] width 769 height 33
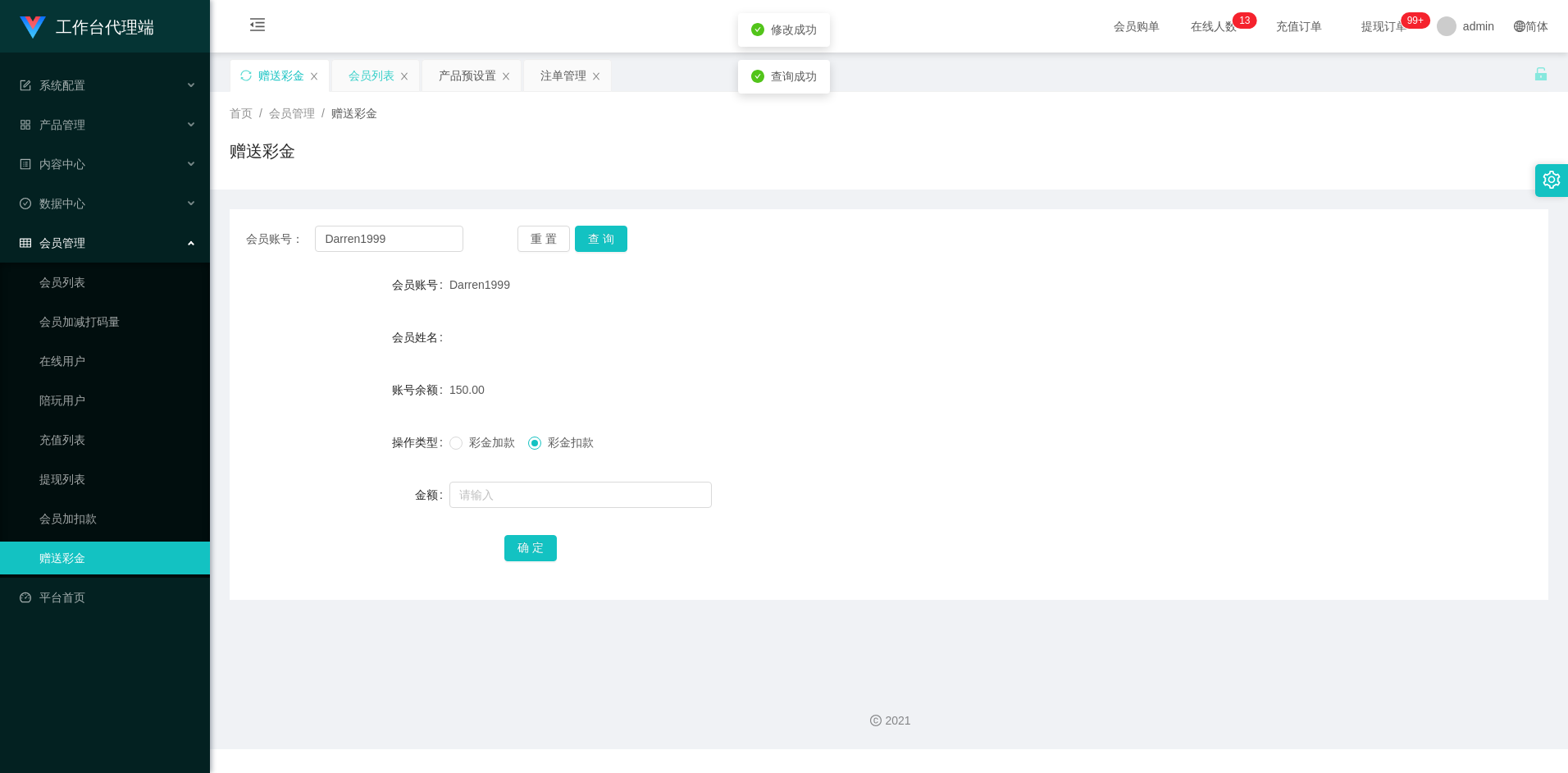
click at [372, 75] on div "会员列表" at bounding box center [371, 75] width 46 height 32
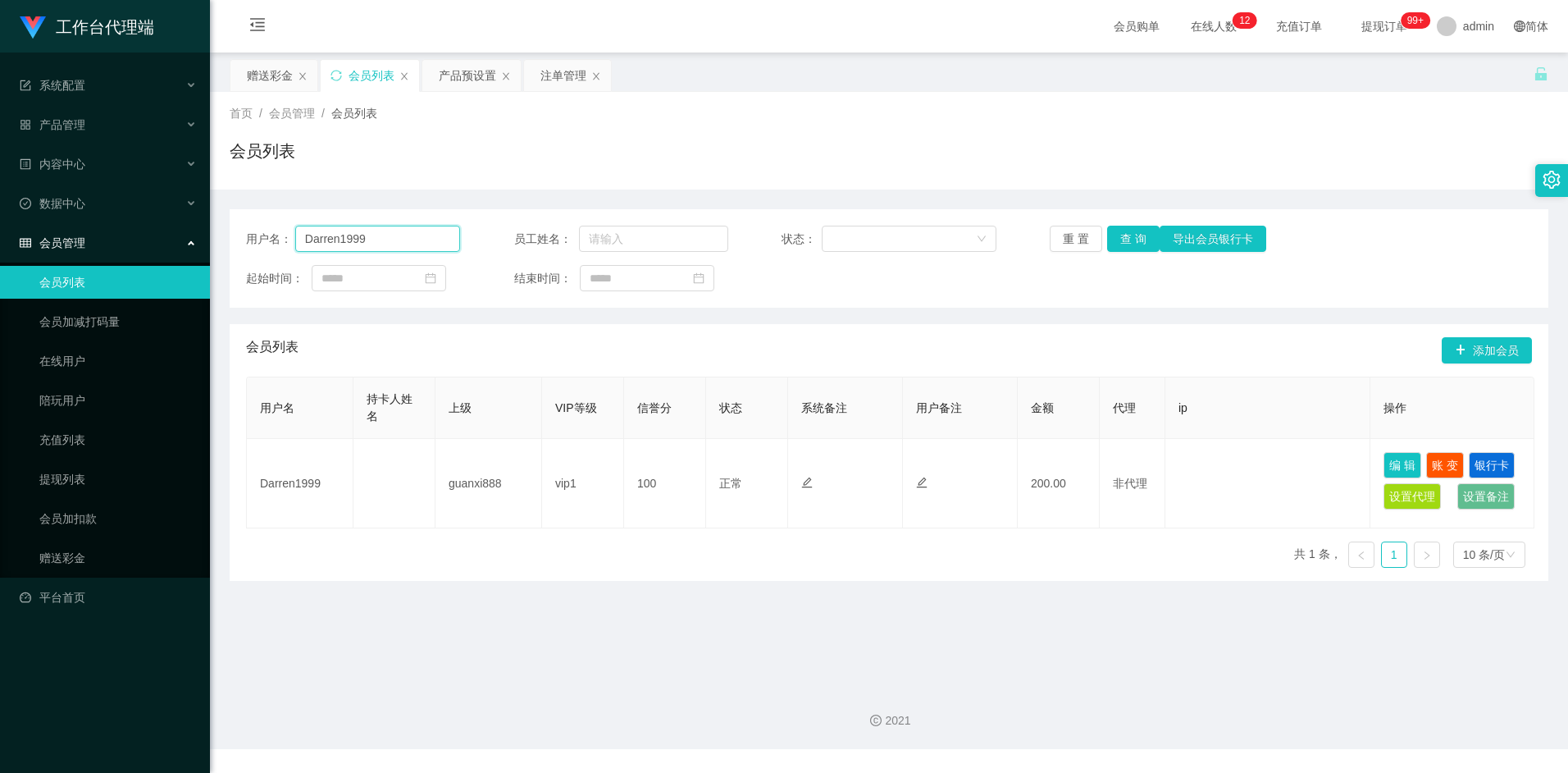
click at [383, 242] on input "Darren1999" at bounding box center [378, 239] width 165 height 26
click at [1123, 242] on button "查 询" at bounding box center [1133, 239] width 53 height 26
click at [1141, 243] on button "查 询" at bounding box center [1133, 239] width 53 height 26
click at [384, 234] on input "Darren1999" at bounding box center [378, 239] width 165 height 26
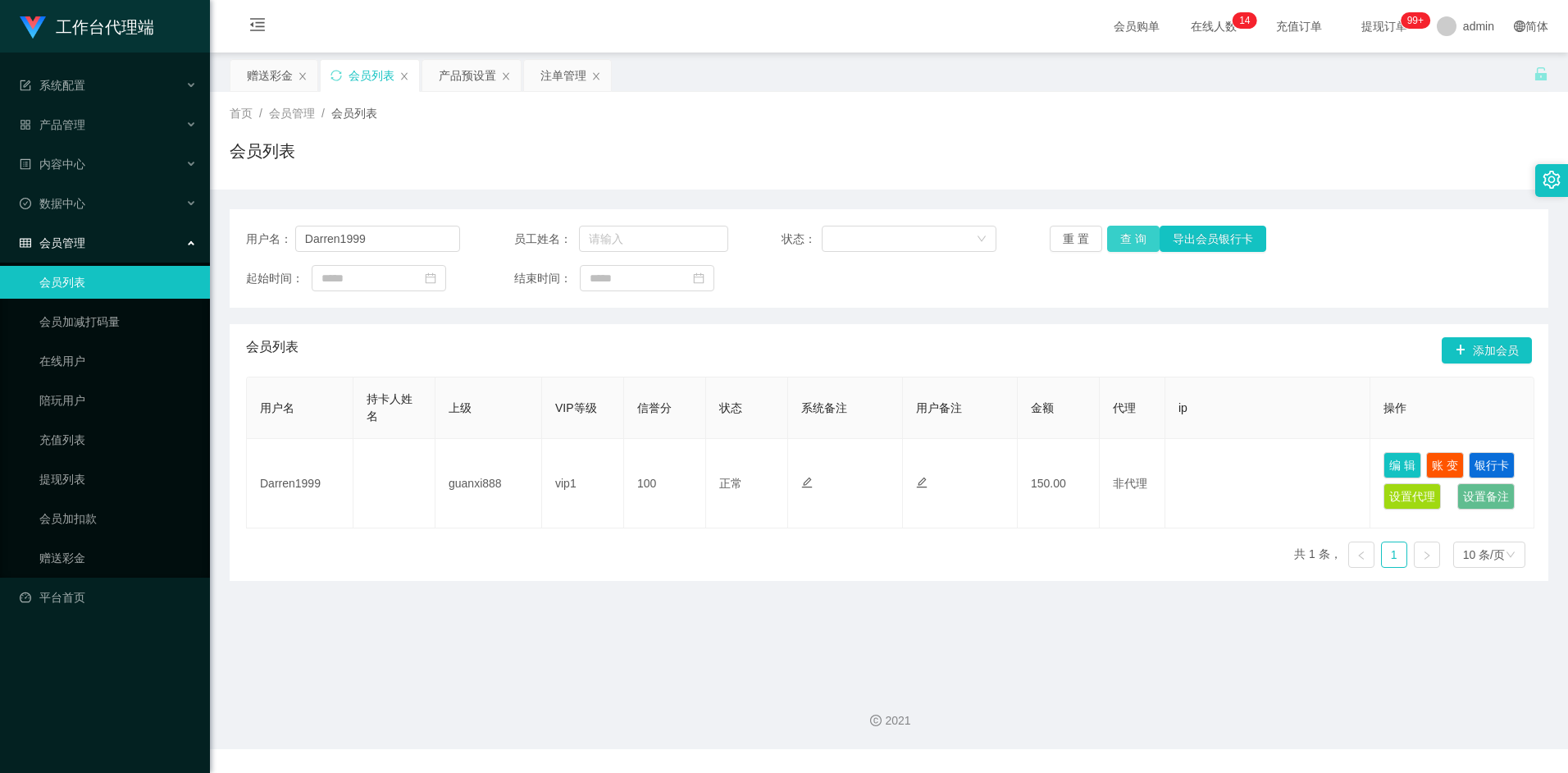
click at [1131, 242] on button "查 询" at bounding box center [1133, 239] width 53 height 26
